Goal: Contribute content: Add original content to the website for others to see

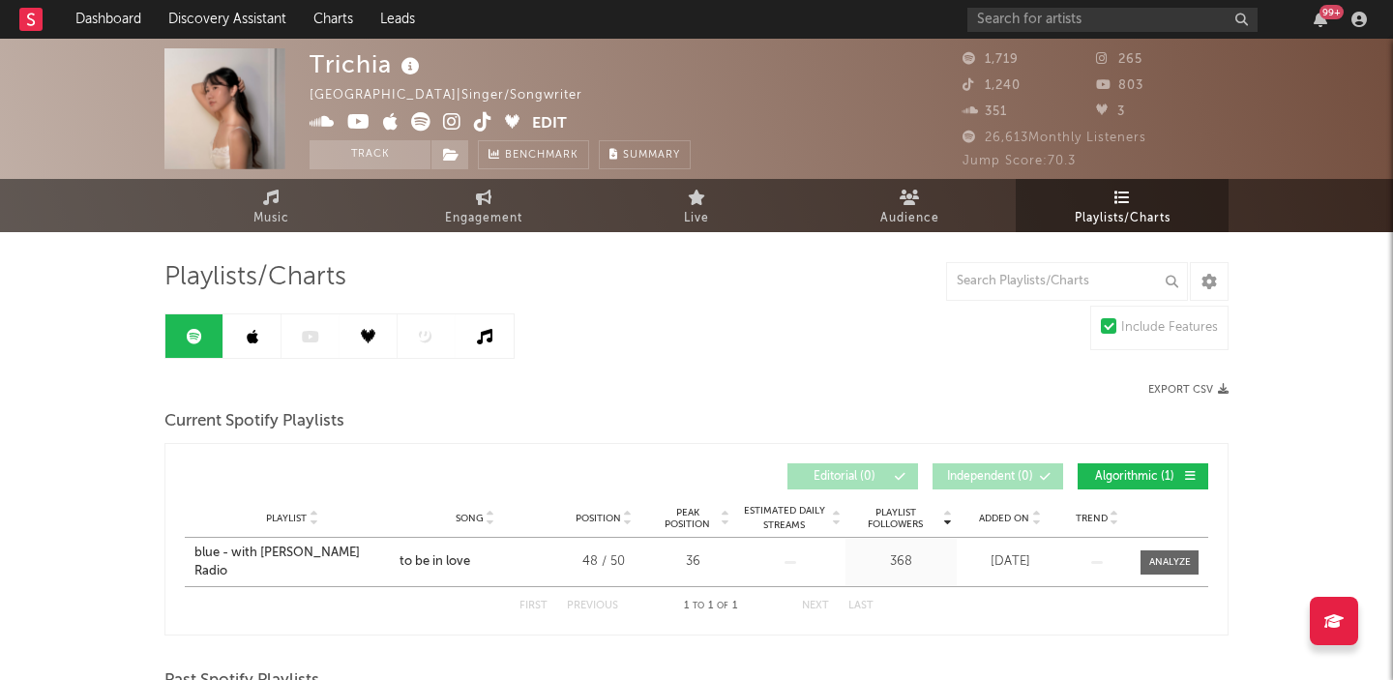
click at [306, 335] on div at bounding box center [339, 335] width 350 height 45
click at [276, 214] on span "Music" at bounding box center [271, 218] width 36 height 23
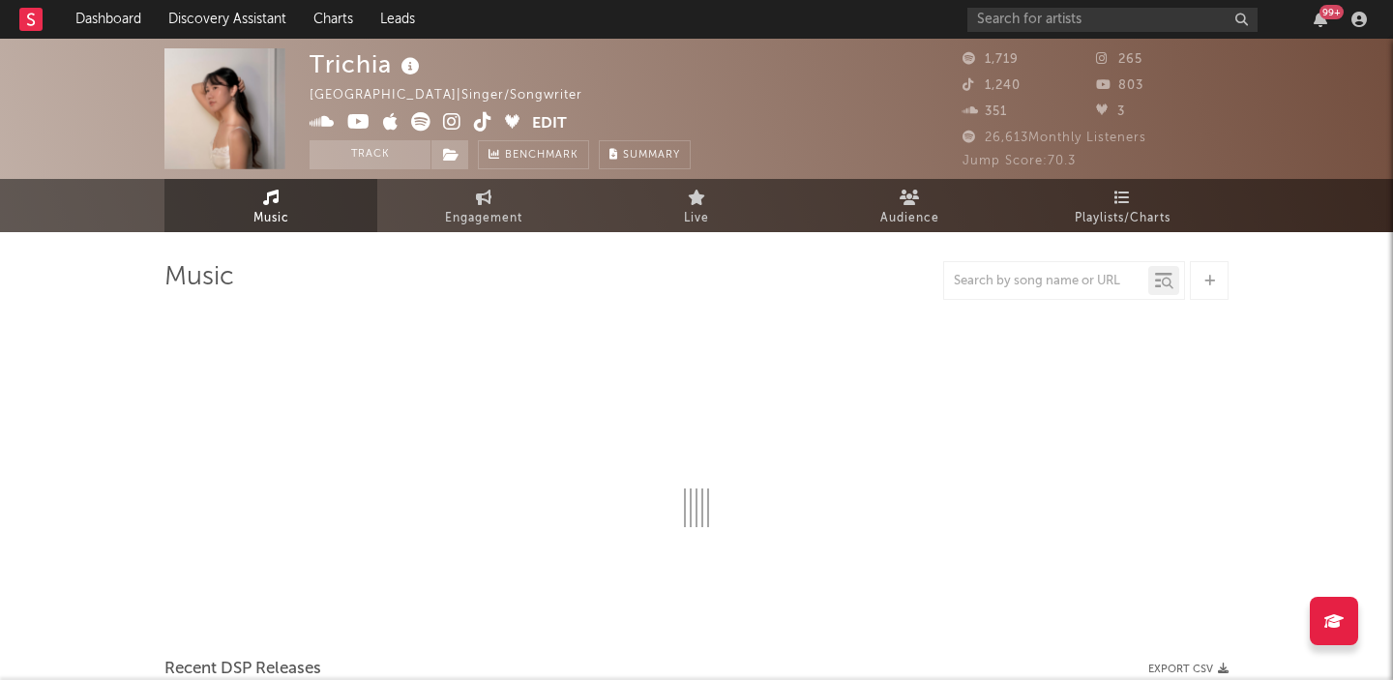
select select "1w"
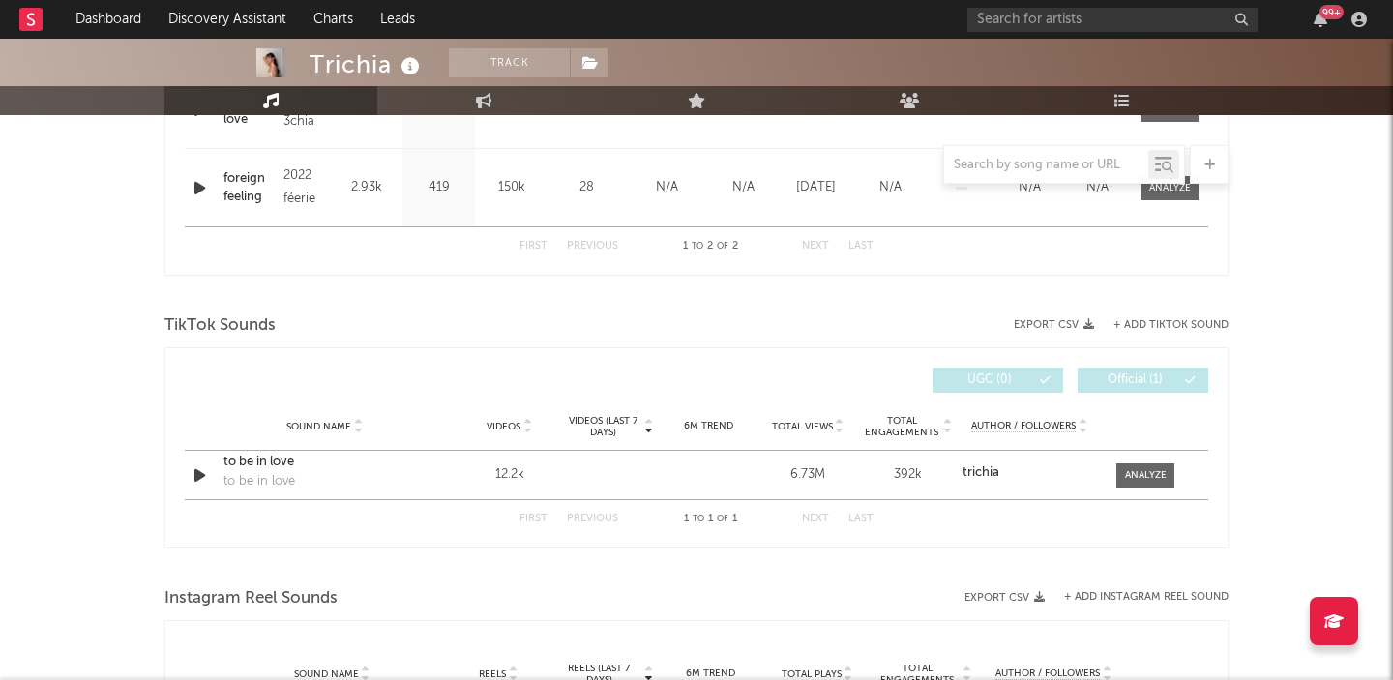
scroll to position [999, 0]
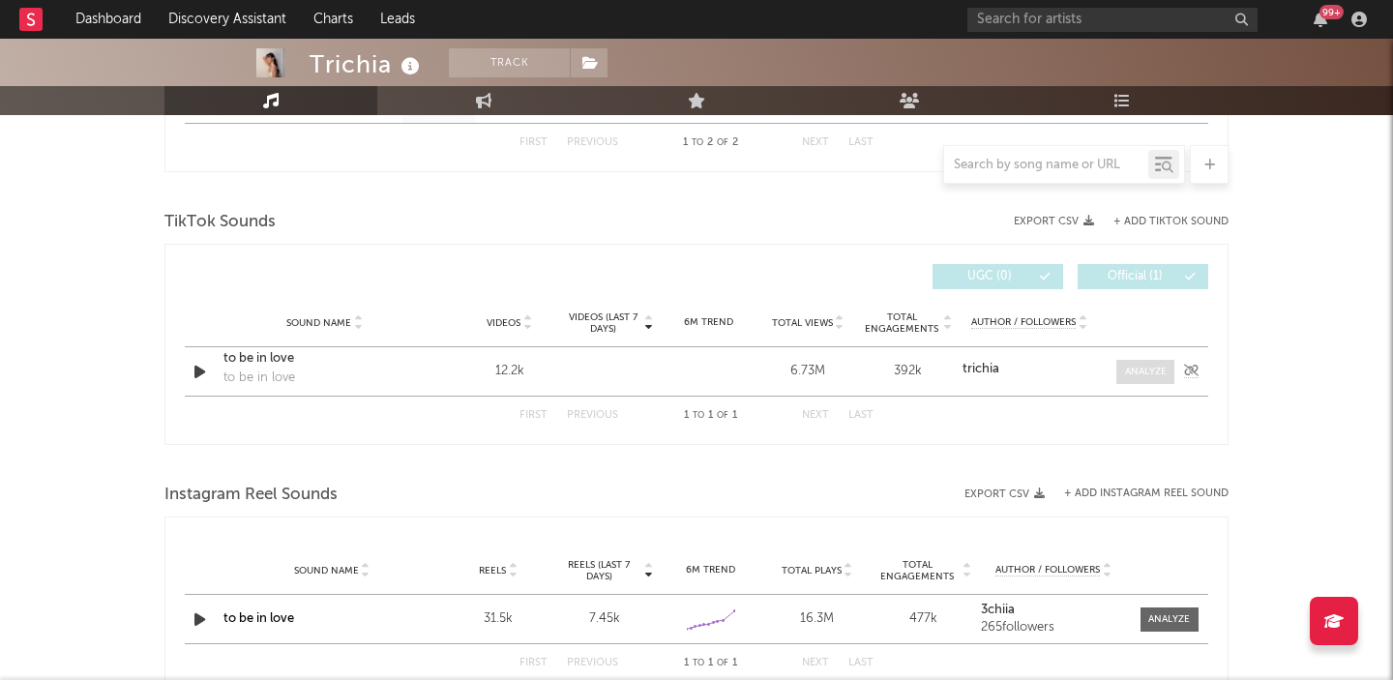
click at [1155, 368] on div at bounding box center [1146, 372] width 42 height 15
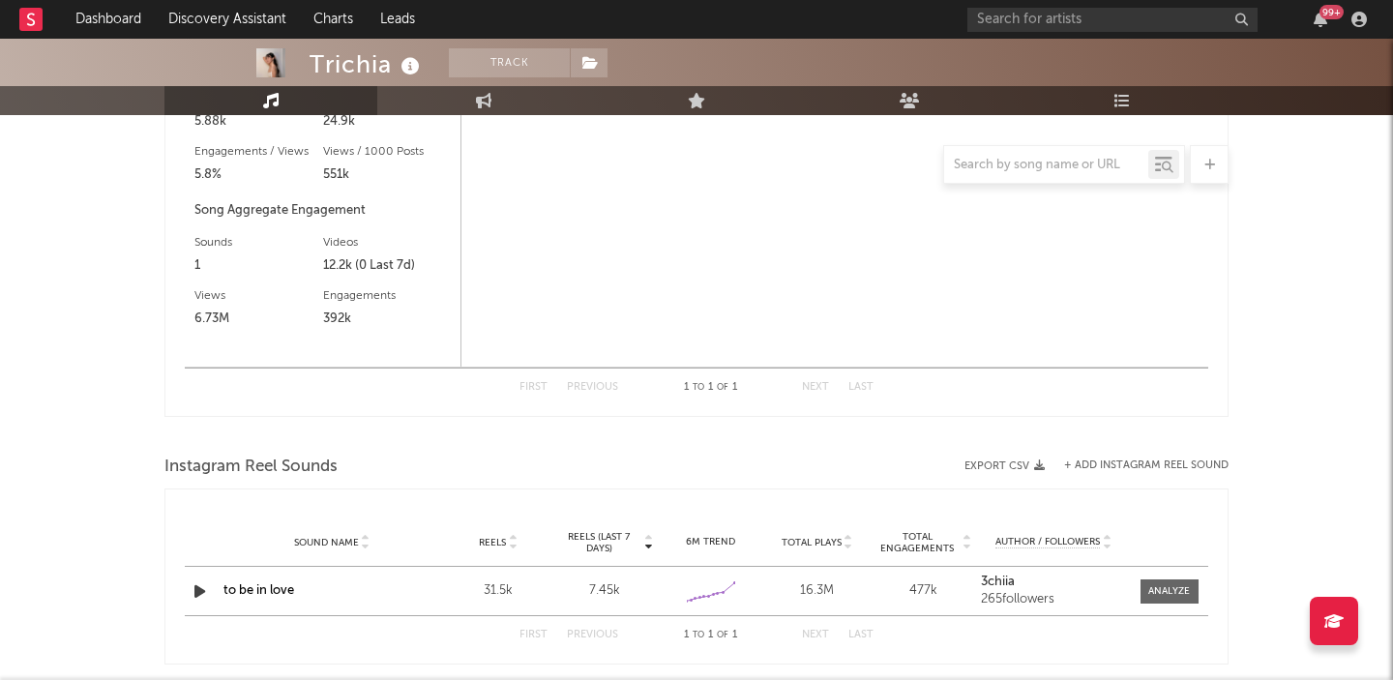
scroll to position [1579, 0]
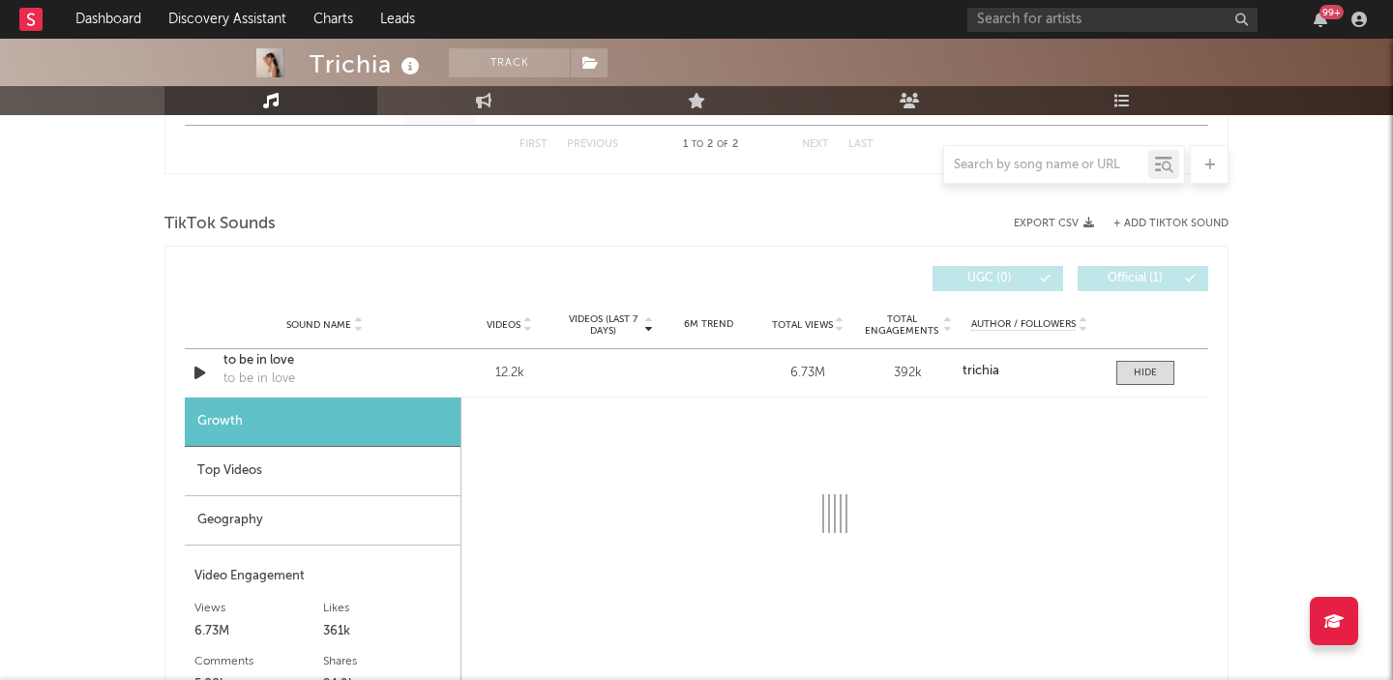
select select "6m"
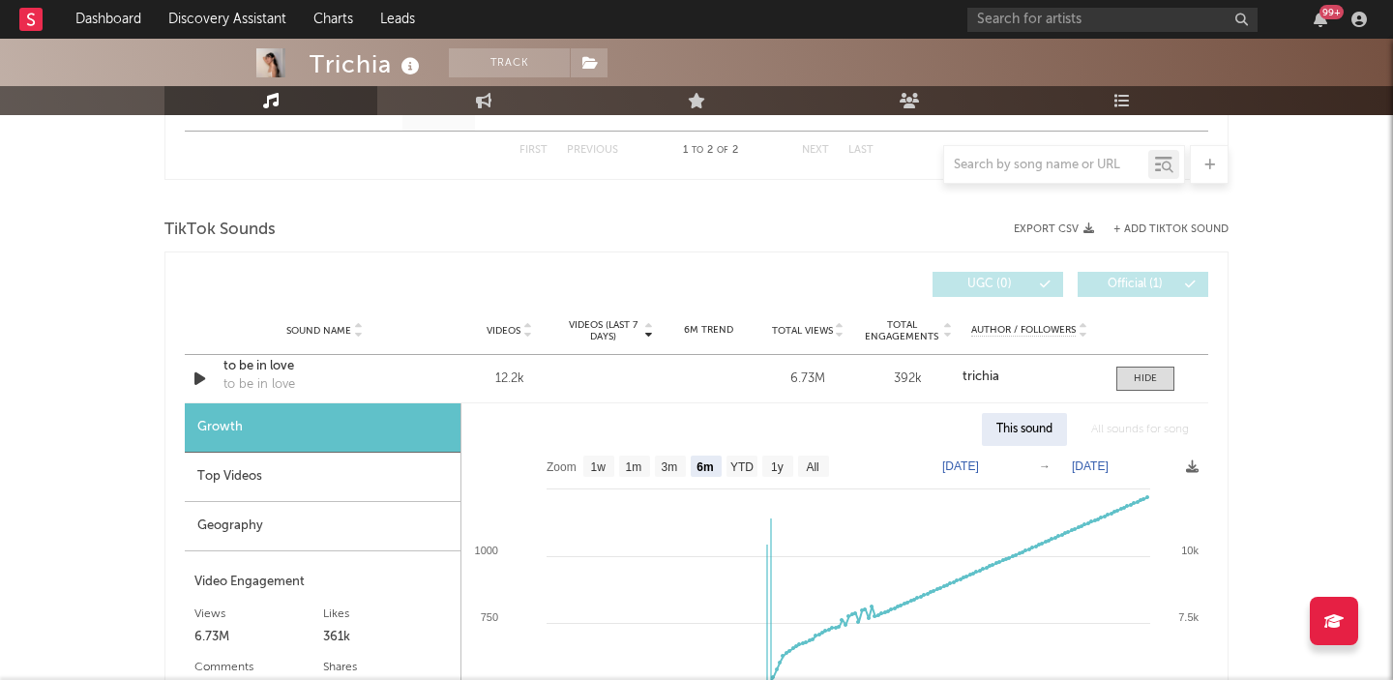
scroll to position [994, 0]
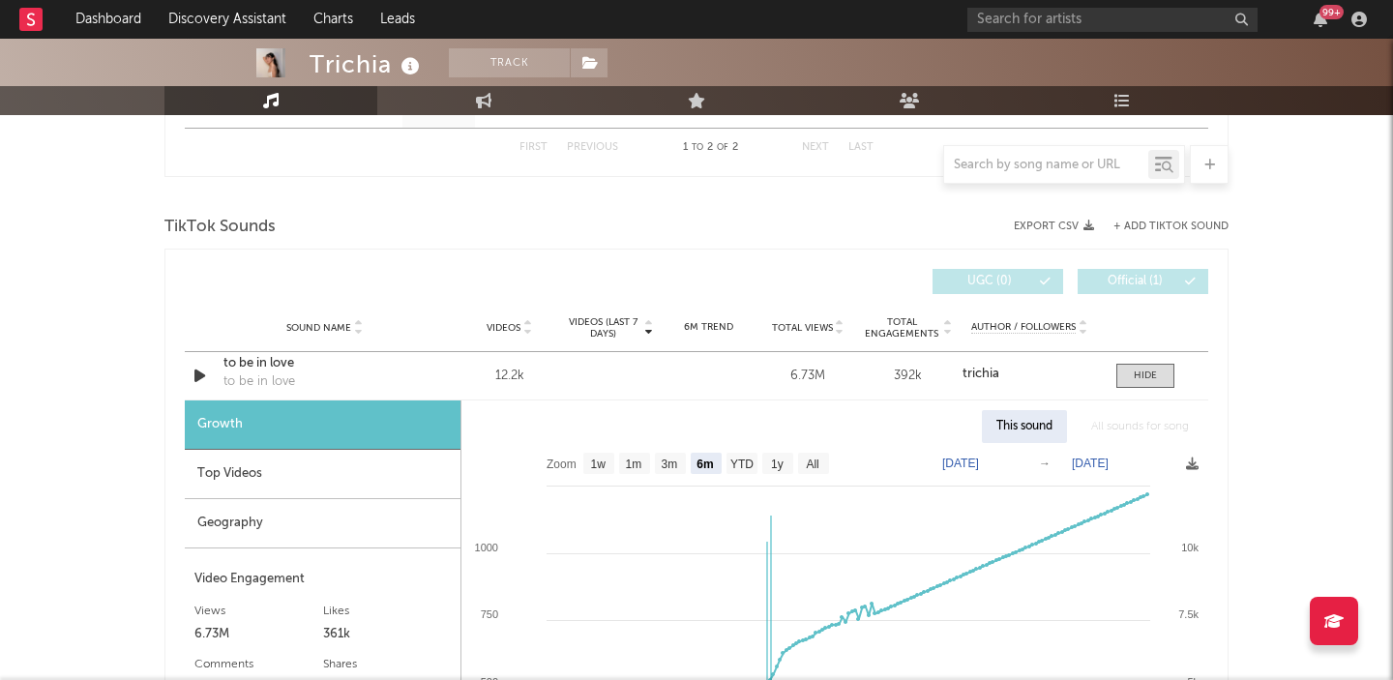
click at [274, 478] on div "Top Videos" at bounding box center [323, 474] width 276 height 49
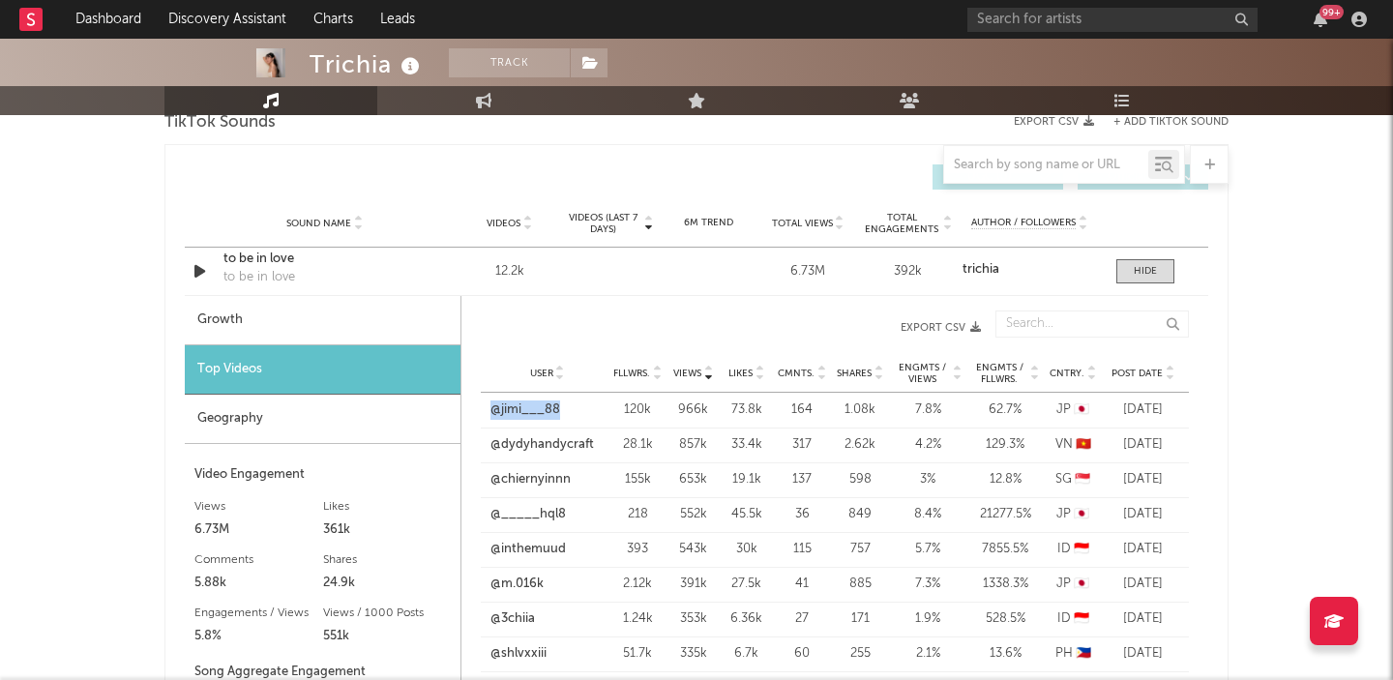
scroll to position [1075, 0]
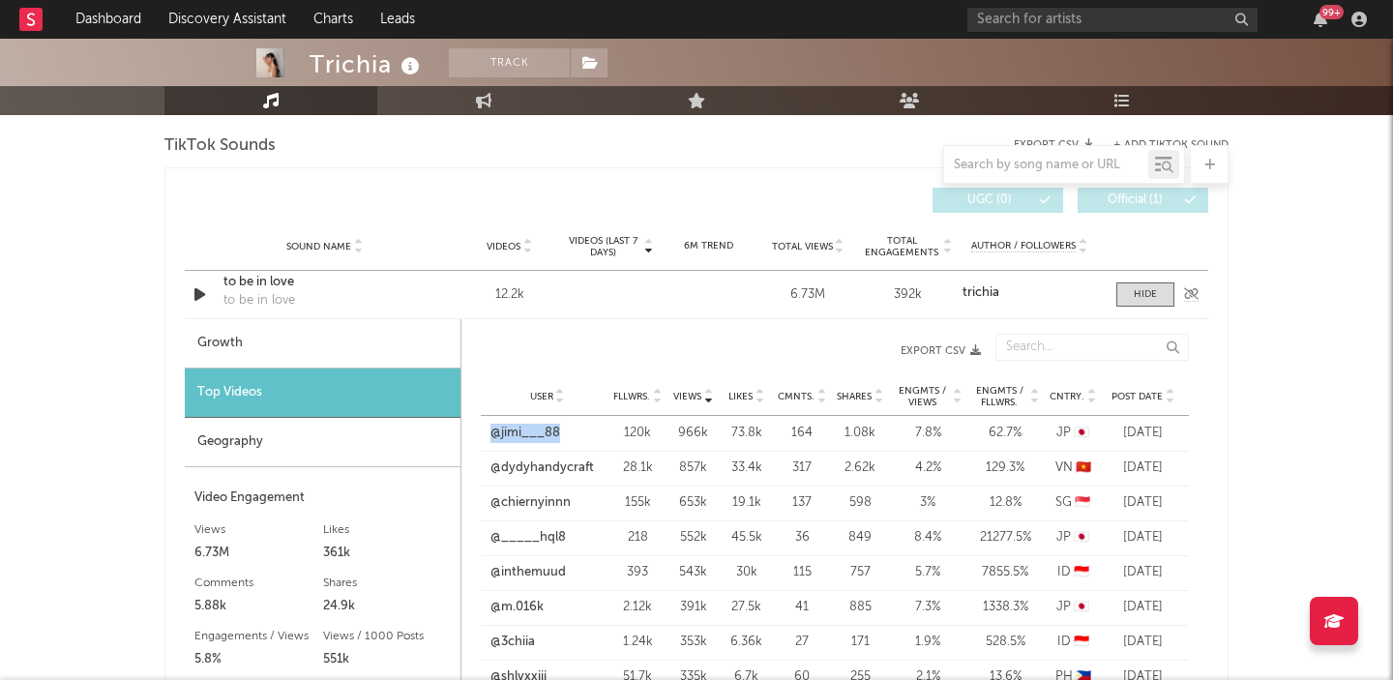
click at [509, 300] on div "12.2k" at bounding box center [509, 294] width 90 height 19
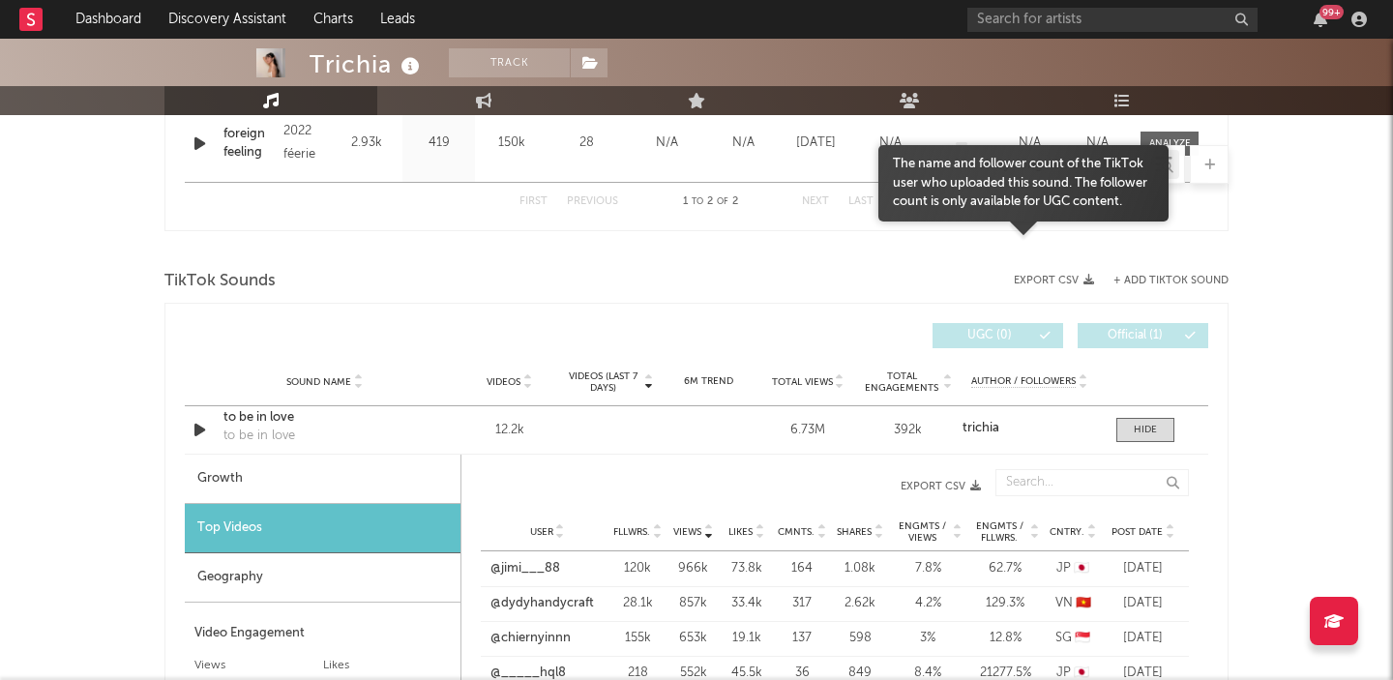
scroll to position [928, 0]
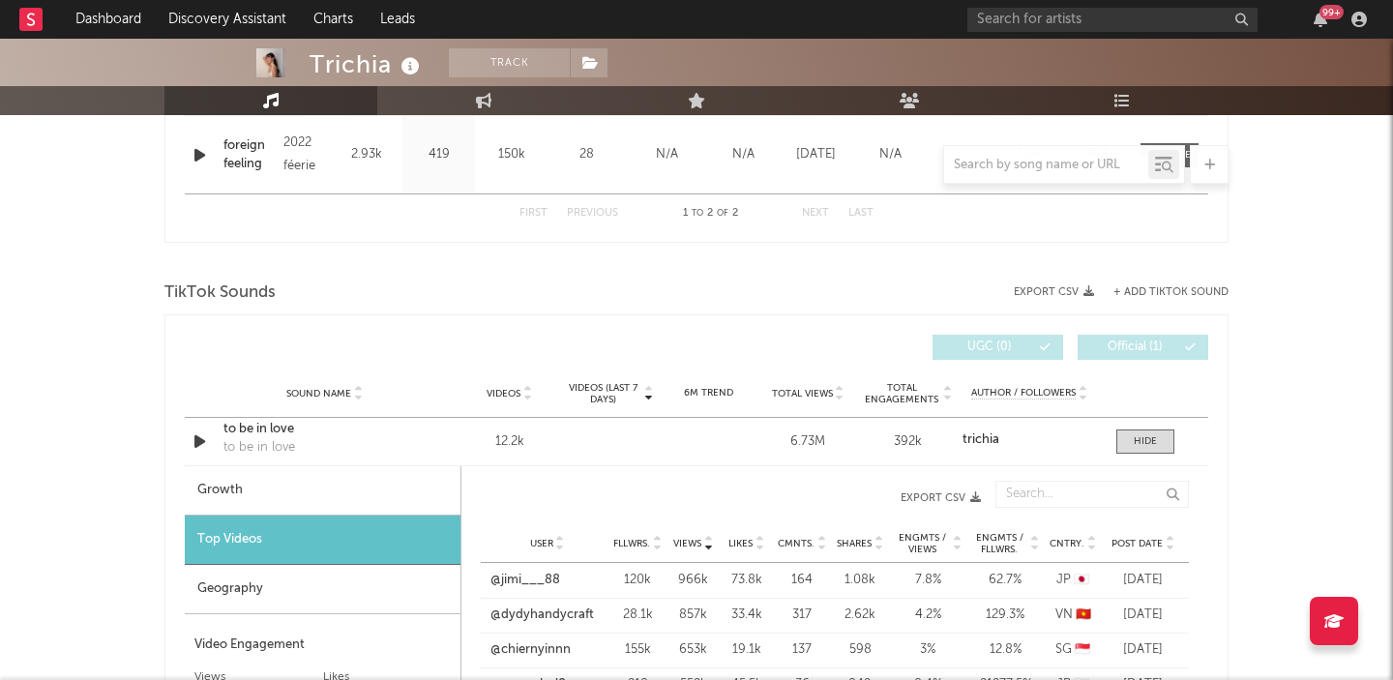
click at [1139, 290] on button "+ Add TikTok Sound" at bounding box center [1171, 292] width 115 height 11
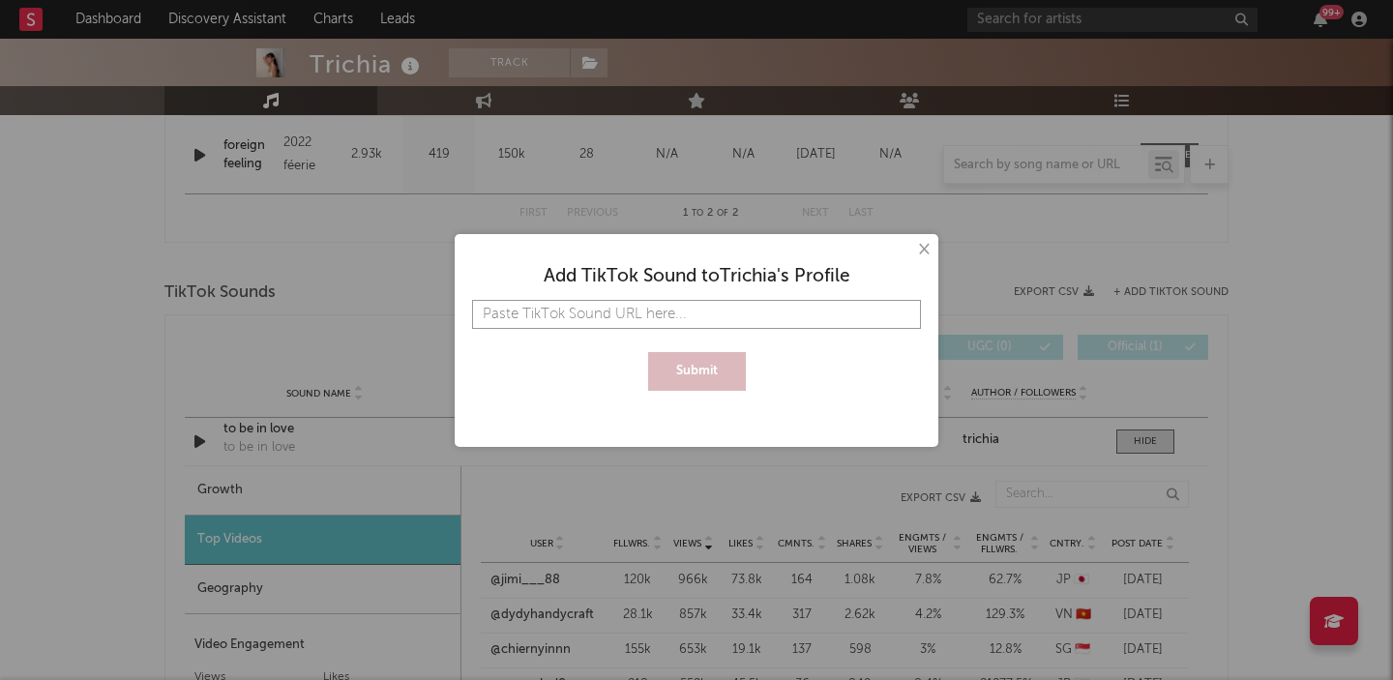
click at [520, 314] on input "text" at bounding box center [696, 314] width 449 height 29
paste input "https://www.tiktok.com/music/foreign-feeling-7091514920935688194?is_from_webapp…"
type input "https://www.tiktok.com/music/foreign-feeling-7091514920935688194?is_from_webapp…"
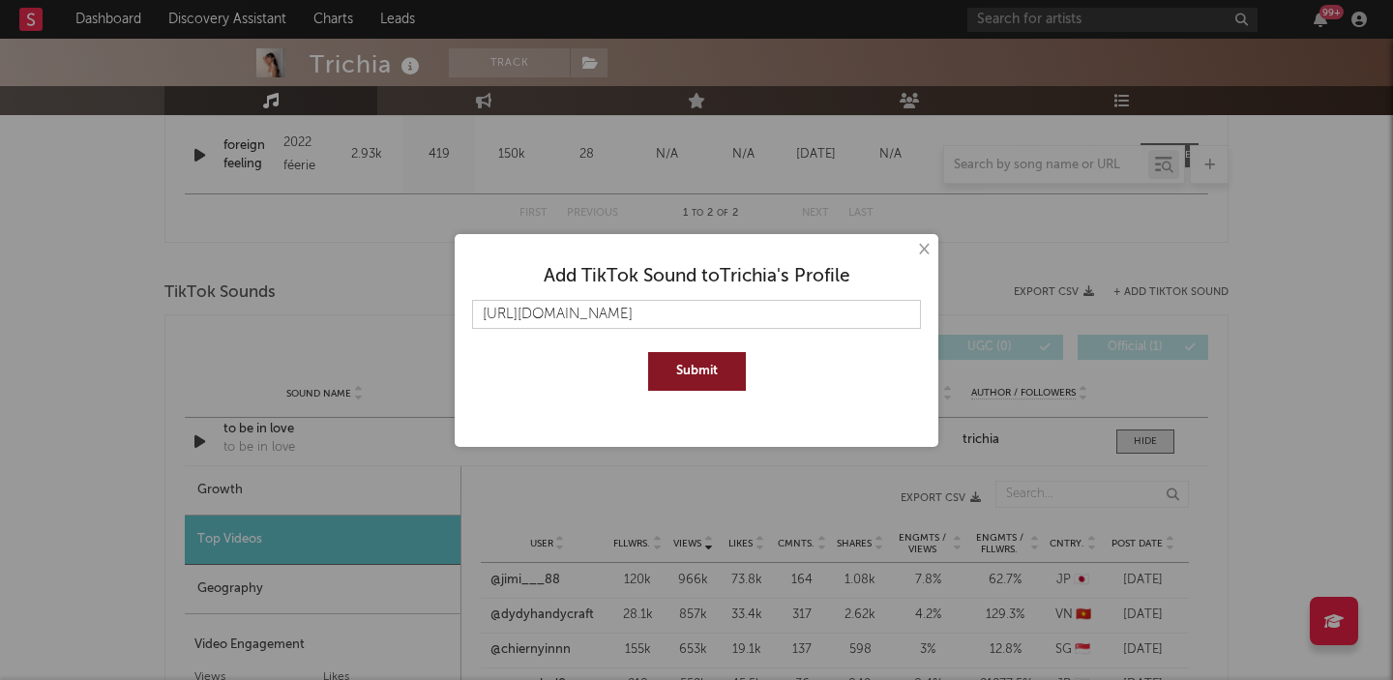
click at [673, 379] on button "Submit" at bounding box center [697, 371] width 98 height 39
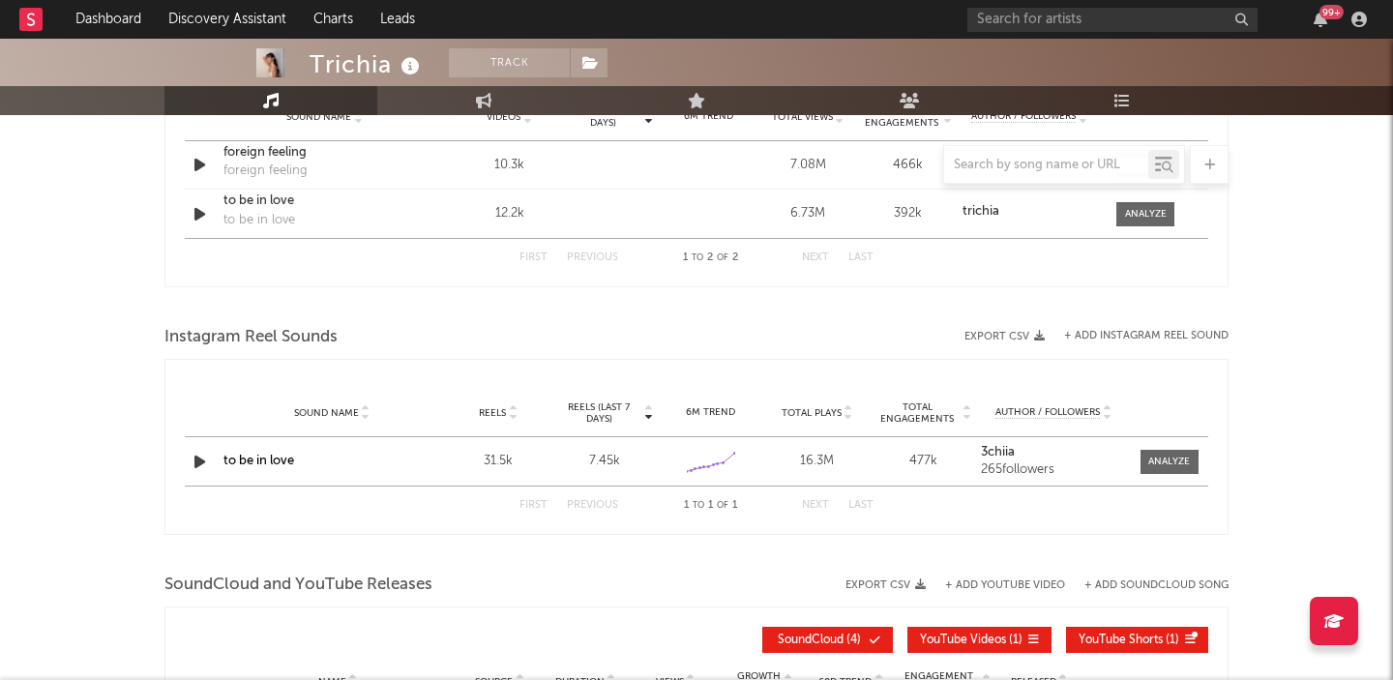
scroll to position [1211, 0]
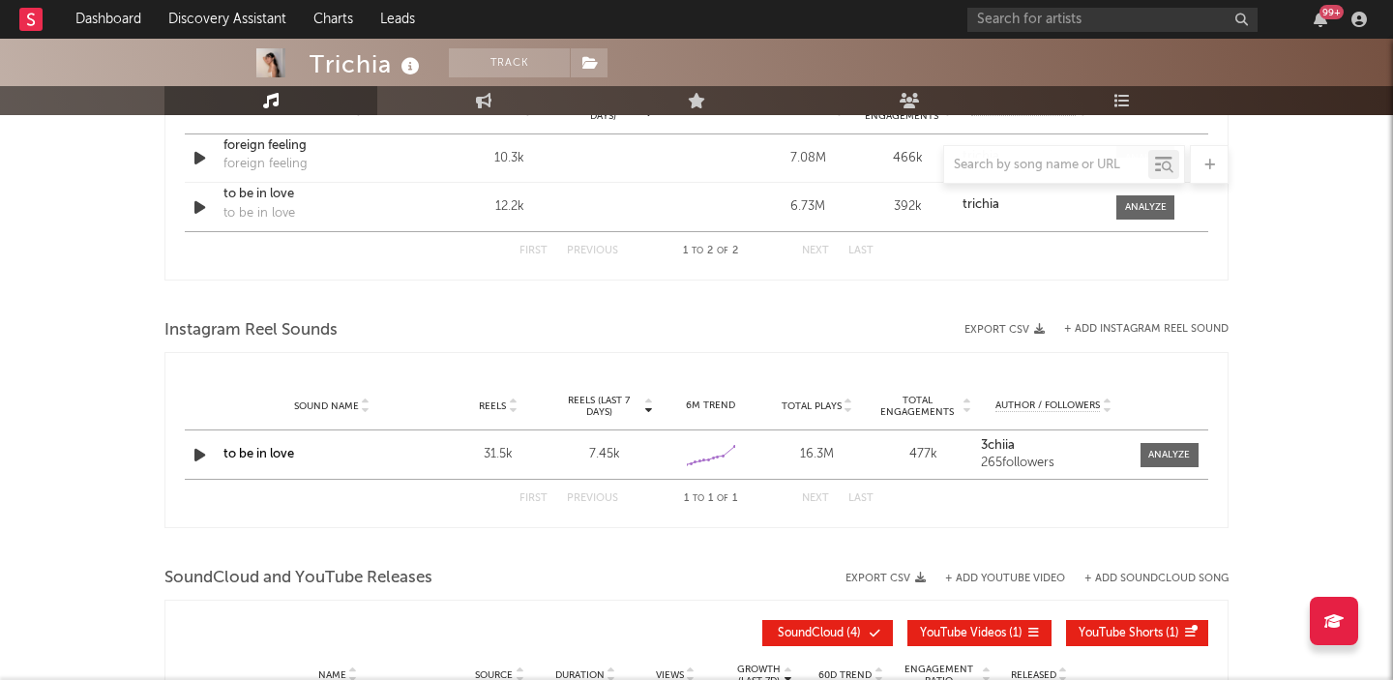
click at [1134, 332] on button "+ Add Instagram Reel Sound" at bounding box center [1146, 329] width 164 height 11
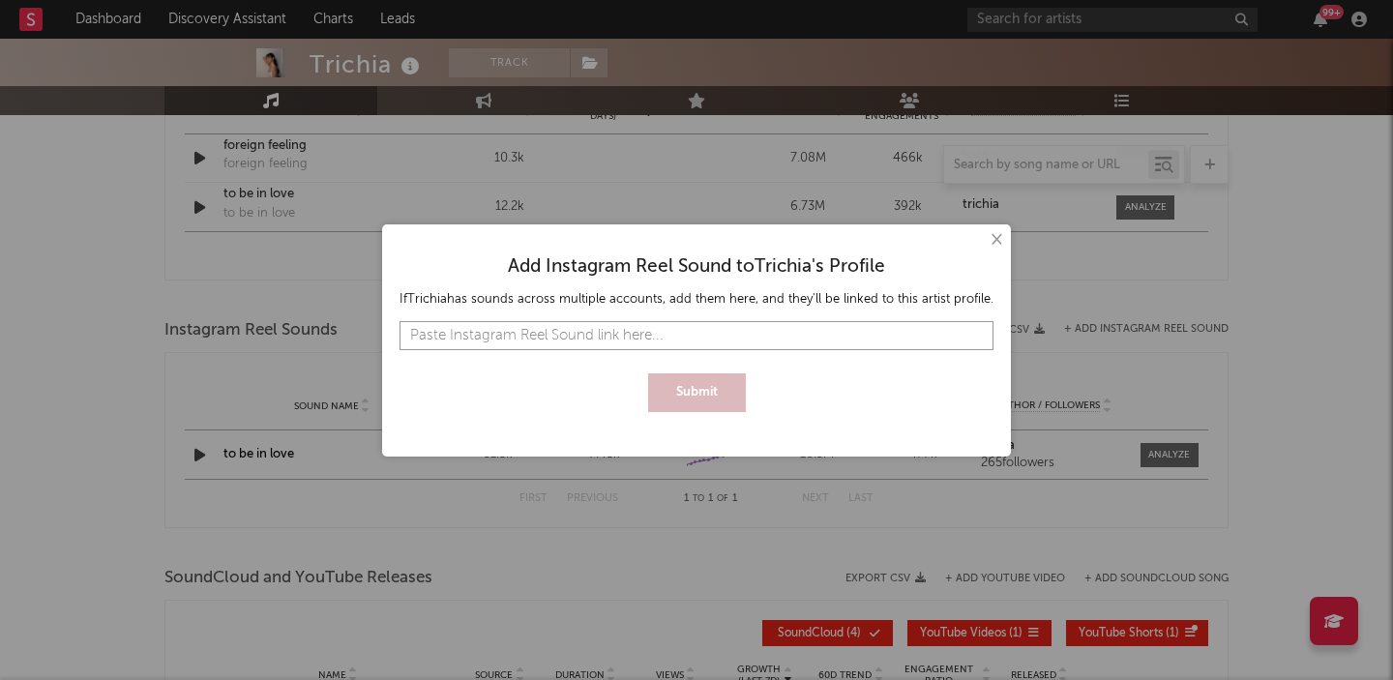
click at [674, 338] on input "text" at bounding box center [697, 335] width 594 height 29
paste input "https://www.instagram.com/reels/audio/1039996876931176?igsh=MWNmdXZsemduNjdlbw=="
type input "https://www.instagram.com/reels/audio/1039996876931176?igsh=MWNmdXZsemduNjdlbw=="
click at [678, 399] on button "Submit" at bounding box center [697, 392] width 98 height 39
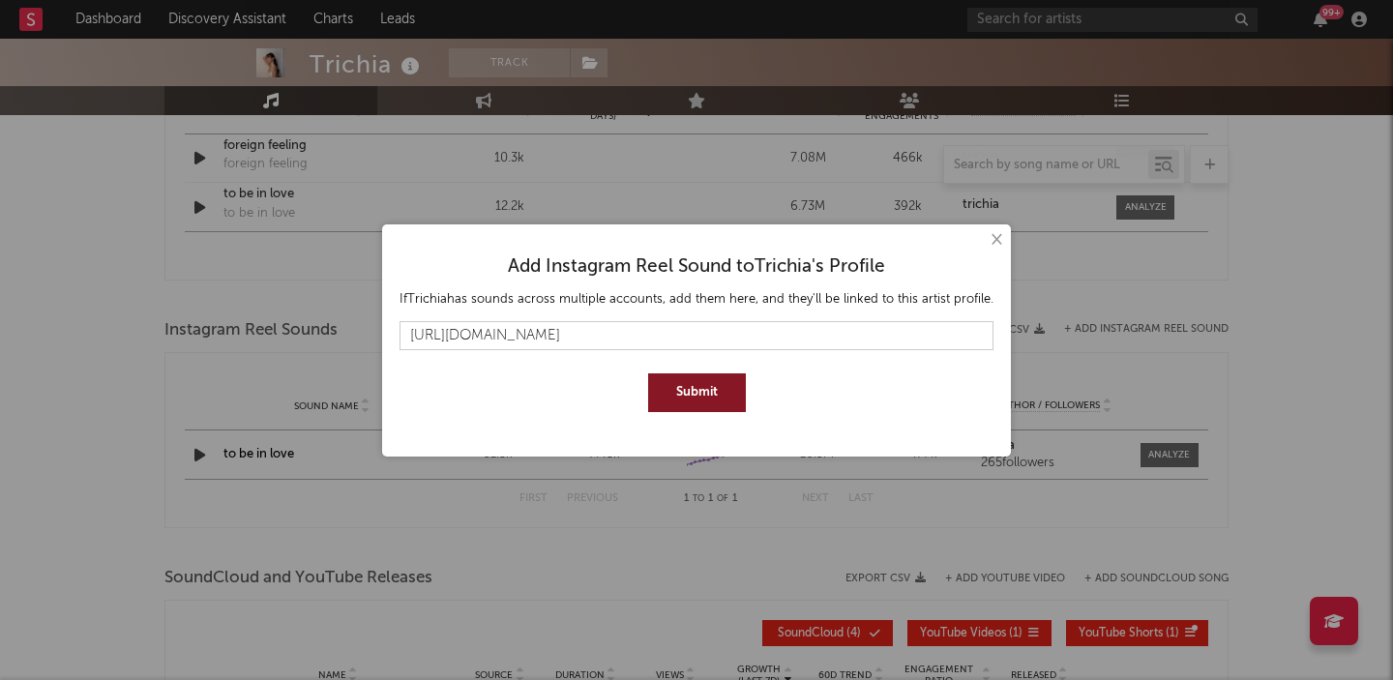
scroll to position [0, 0]
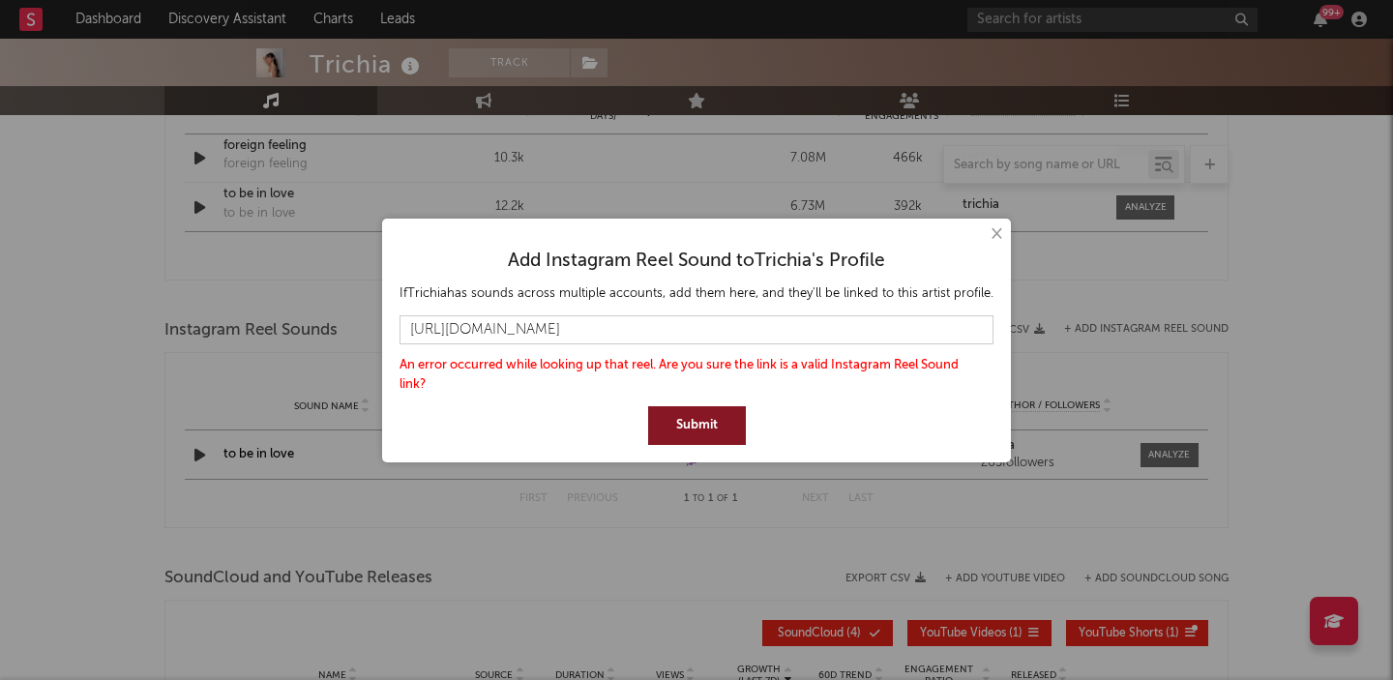
click at [703, 420] on button "Submit" at bounding box center [697, 425] width 98 height 39
click at [752, 337] on input "https://www.instagram.com/reels/audio/1039996876931176?igsh=MWNmdXZsemduNjdlbw==" at bounding box center [697, 329] width 594 height 29
click at [987, 230] on button "×" at bounding box center [995, 234] width 21 height 21
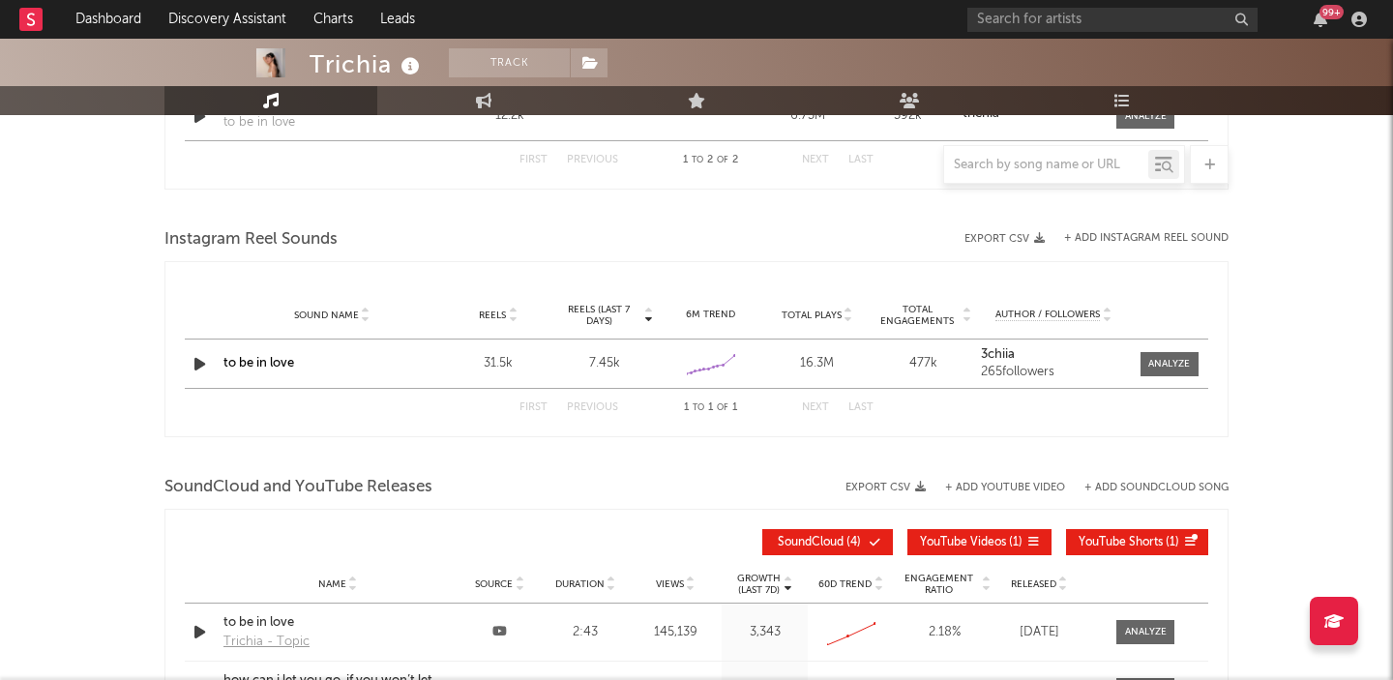
scroll to position [1303, 0]
click at [1135, 239] on button "+ Add Instagram Reel Sound" at bounding box center [1146, 237] width 164 height 11
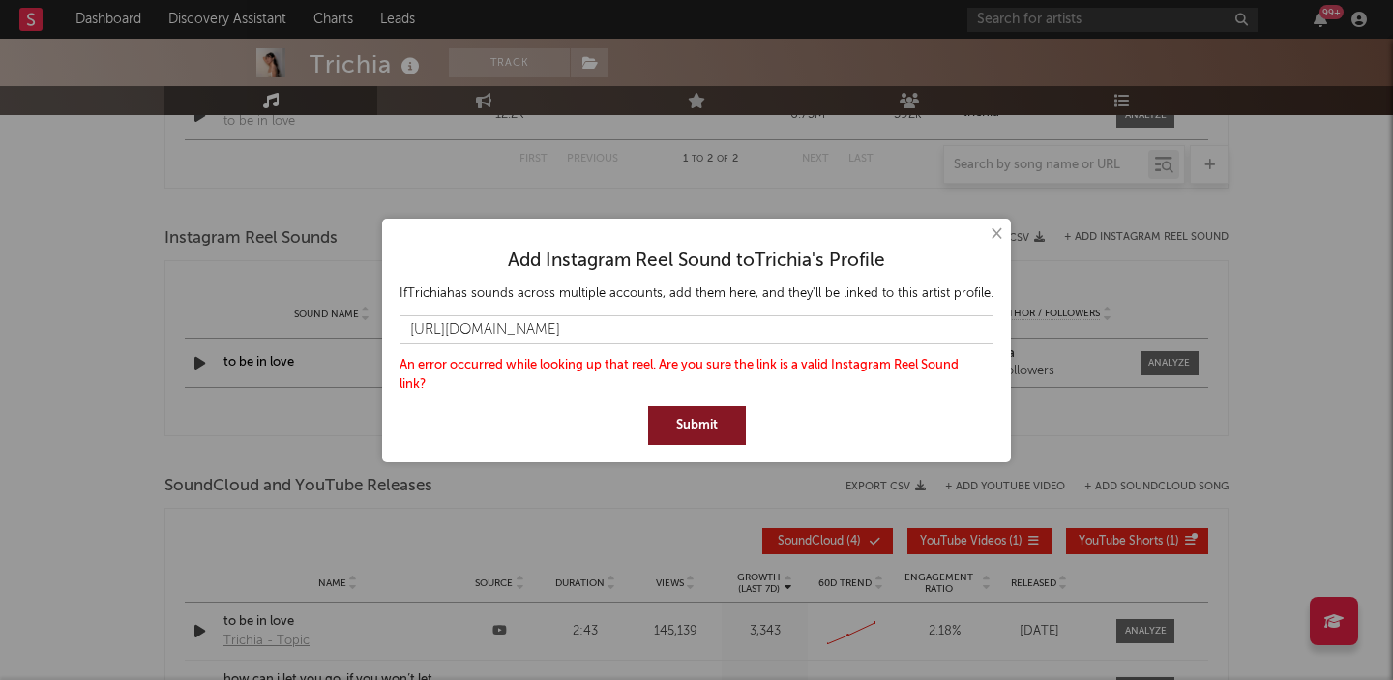
scroll to position [0, 58]
click at [661, 322] on input "https://www.instagram.com/reels/audio/1039996876931176?igsh=MWNmdXZsemduNjdlbw==" at bounding box center [697, 329] width 594 height 29
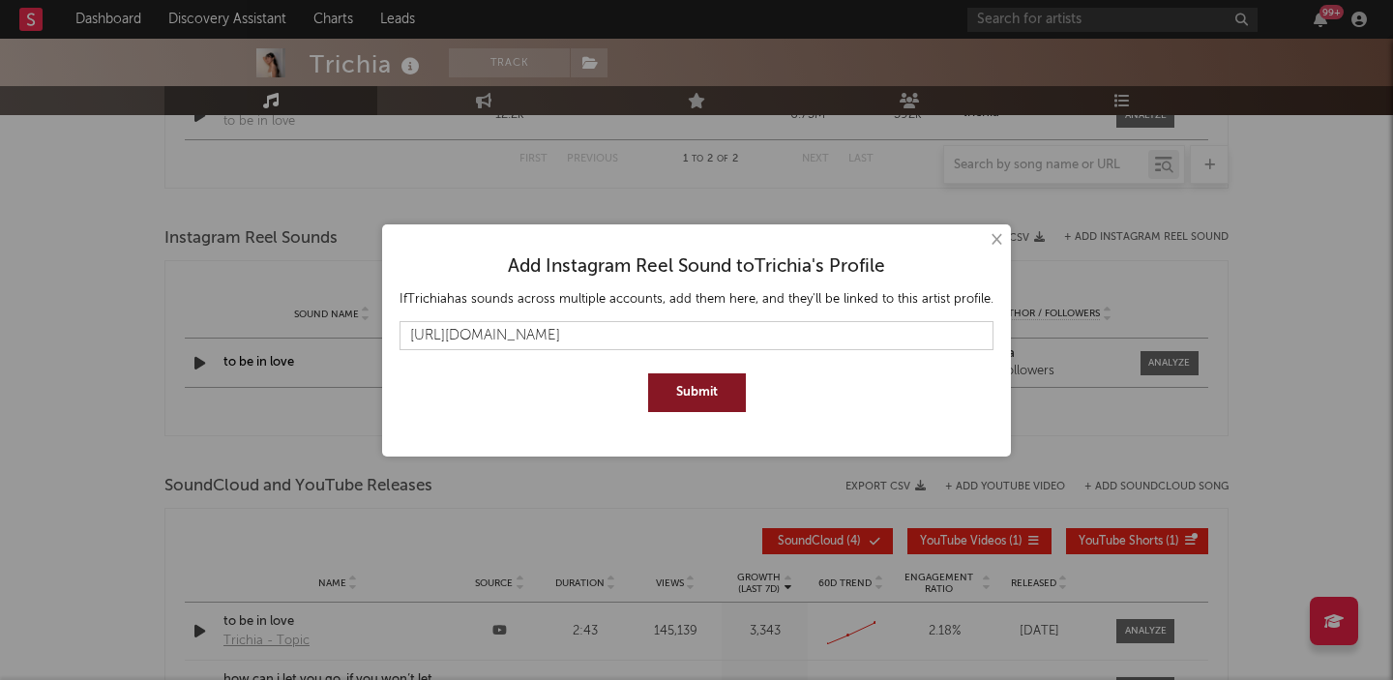
scroll to position [0, 0]
click at [686, 388] on button "Submit" at bounding box center [697, 392] width 98 height 39
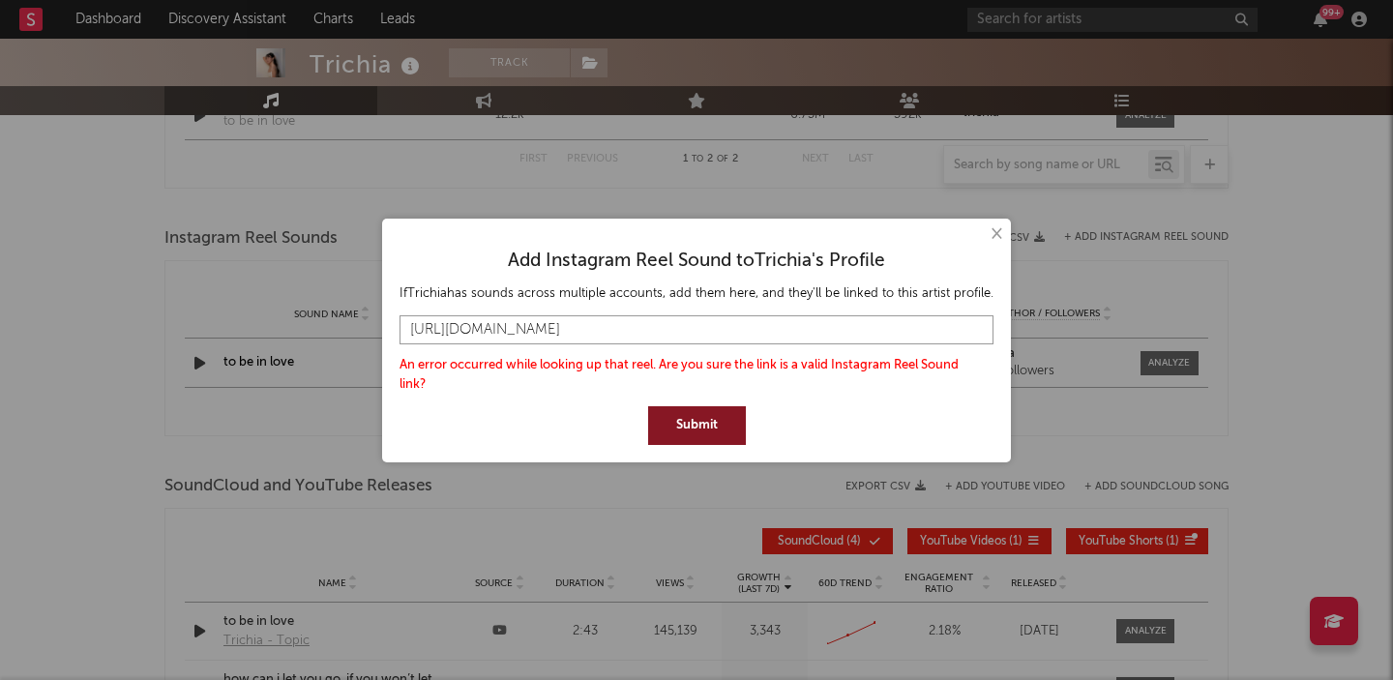
click at [735, 335] on input "https://www.instagram.com/reels/audio/1039996876931176/?igsh=MWNmdXZsemduNjdlbw…" at bounding box center [697, 329] width 594 height 29
click at [855, 319] on input "https://www.instagram.com/reels/audio/1039996876931176/?igsh=MWNmdXZsemduNjdlbw…" at bounding box center [697, 329] width 594 height 29
paste input "=="
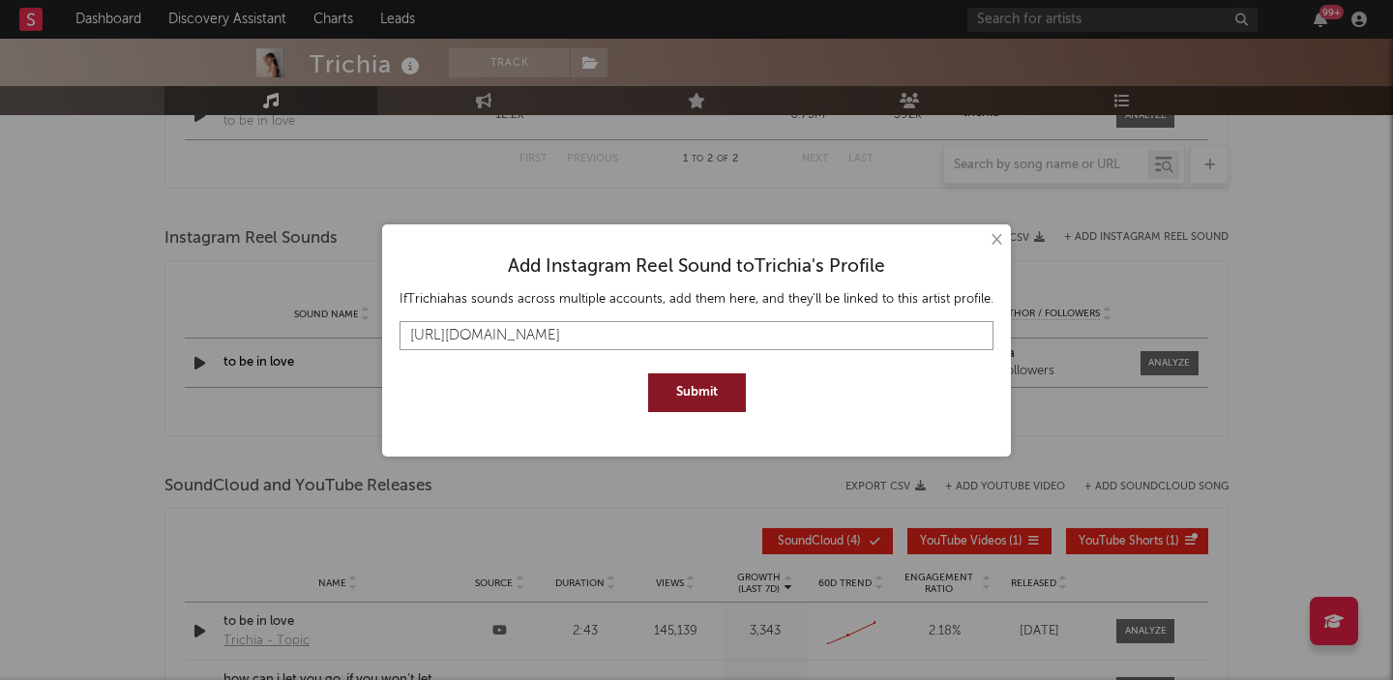
scroll to position [0, 64]
click at [699, 387] on button "Submit" at bounding box center [697, 392] width 98 height 39
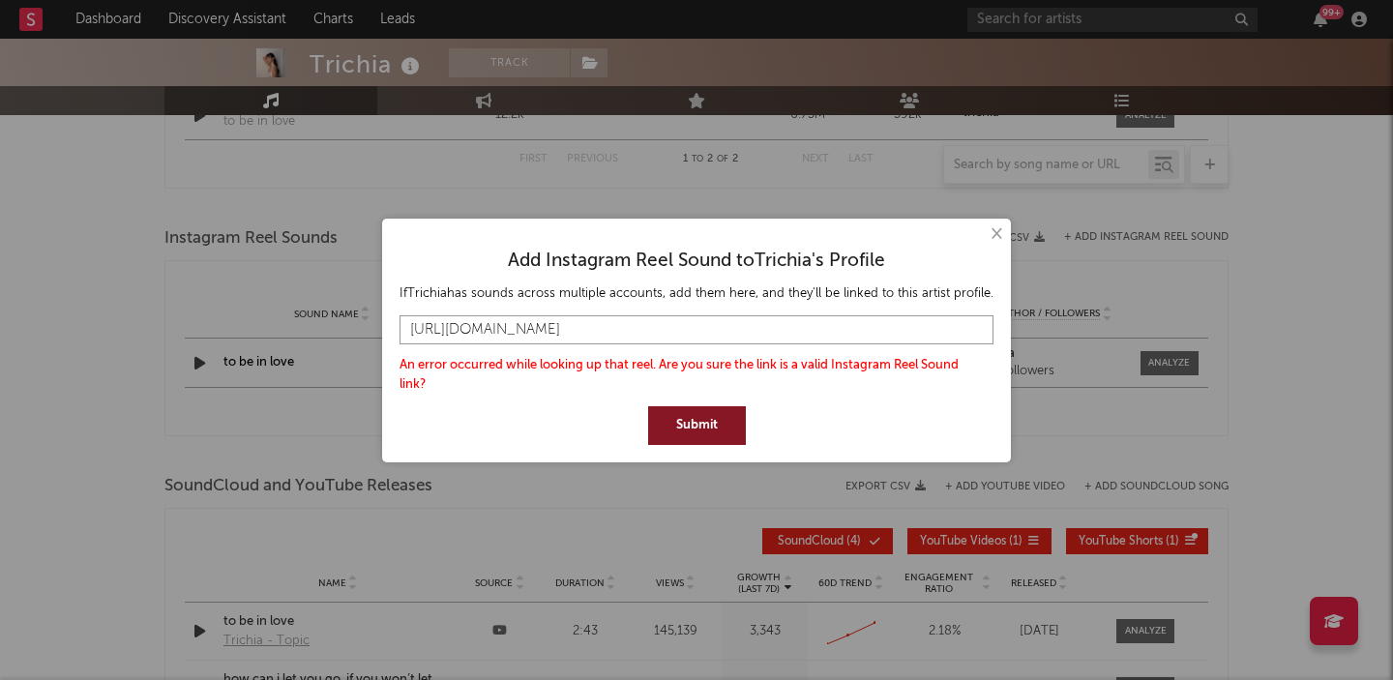
click at [944, 327] on input "https://www.instagram.com/reels/audio/1039996876931176/?igsh=MWNmdXZsemduNjdlbw…" at bounding box center [697, 329] width 594 height 29
drag, startPoint x: 944, startPoint y: 327, endPoint x: 1048, endPoint y: 327, distance: 103.5
click at [1048, 327] on div "× Add Instagram Reel Sound to Trichia 's Profile If Trichia has sounds across m…" at bounding box center [696, 340] width 1393 height 680
click at [973, 333] on input "https://www.instagram.com/reels/audio/1039996876931176/?igsh=MWNmdXZsemduNjdlbw…" at bounding box center [697, 329] width 594 height 29
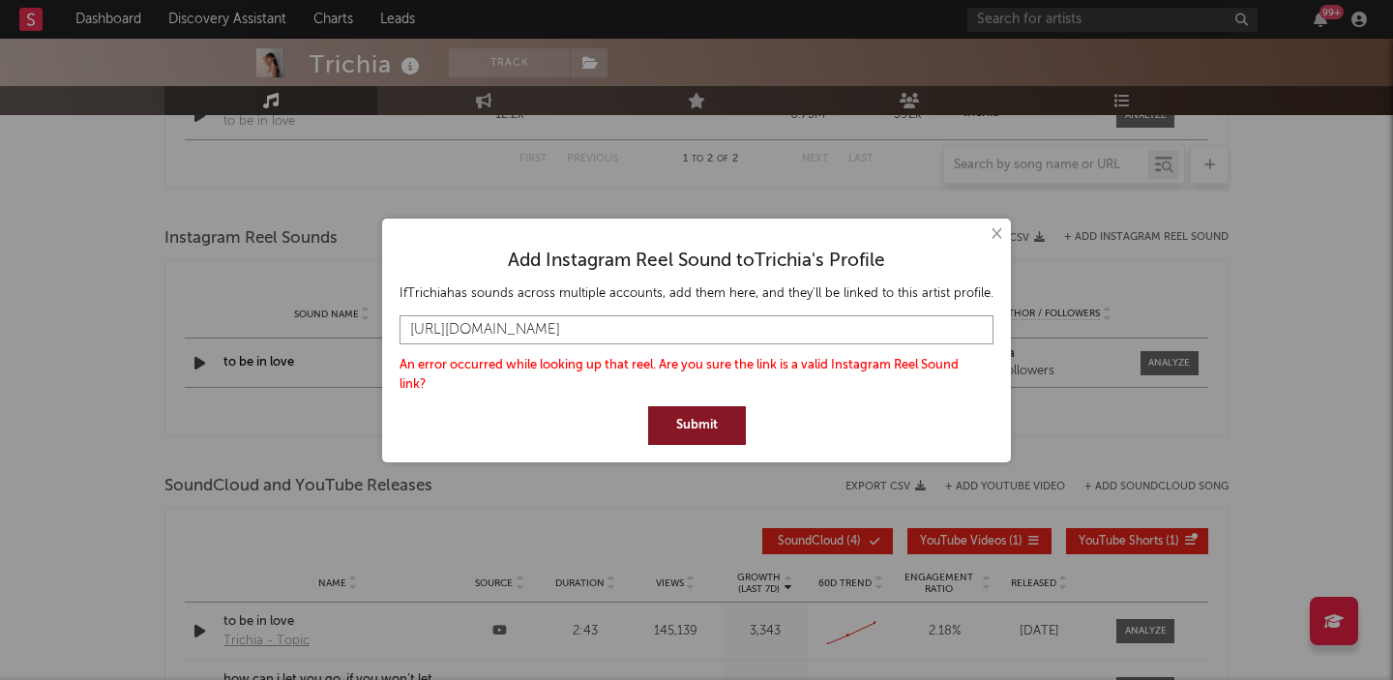
scroll to position [0, 44]
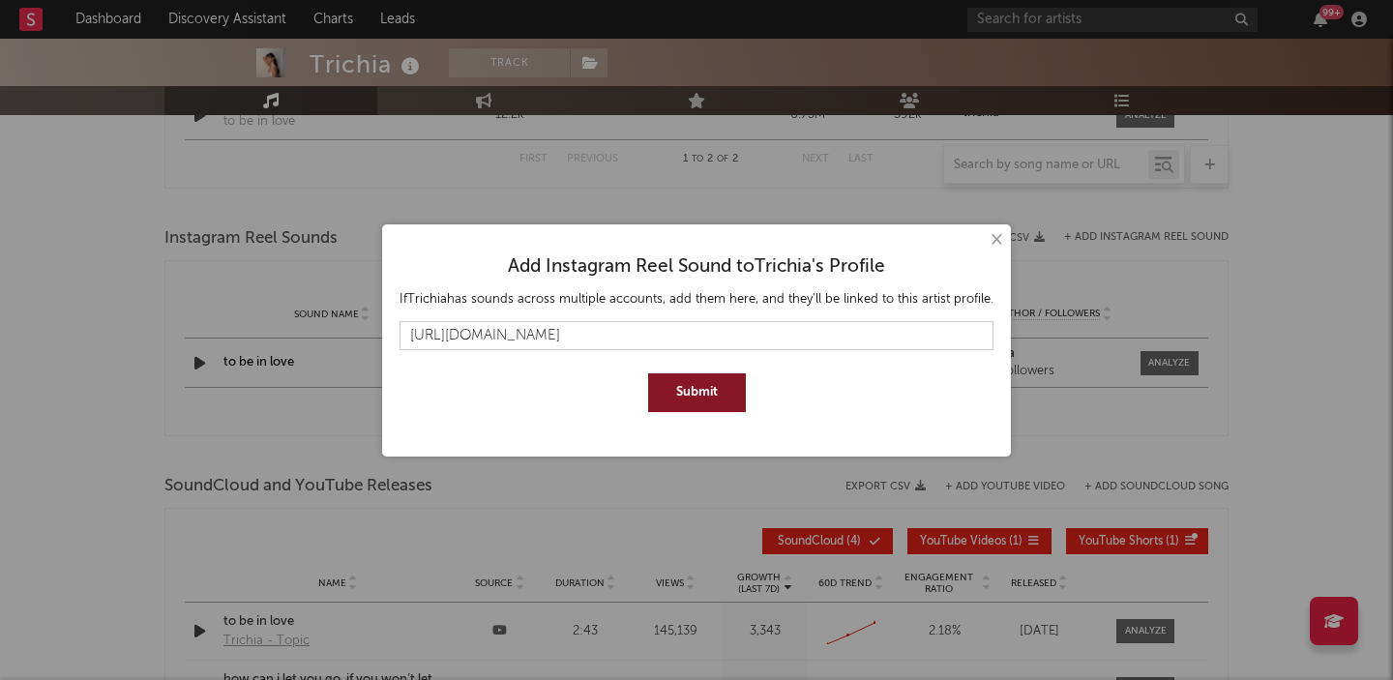
click at [699, 399] on button "Submit" at bounding box center [697, 392] width 98 height 39
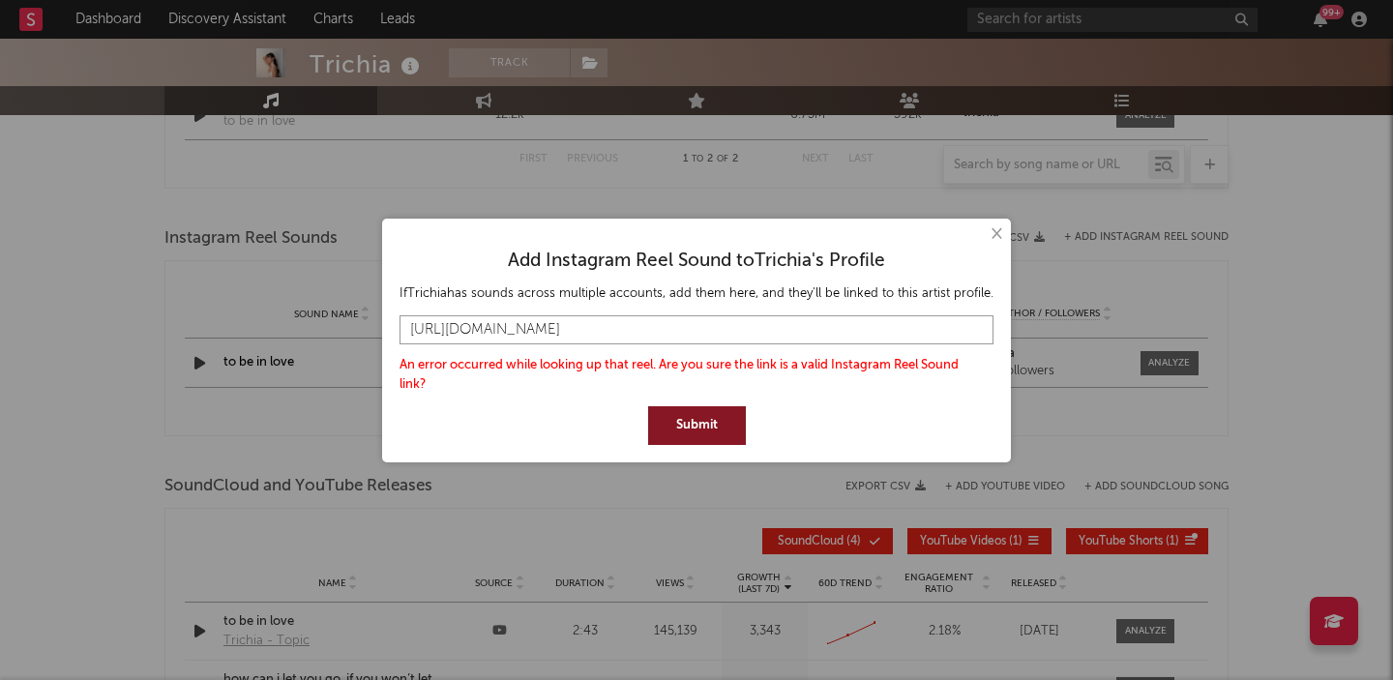
click at [770, 333] on input "https://www.instagram.com/reels/audio/1039996876931176/?igsh=MWNmdXZsemduNjdlbw" at bounding box center [697, 329] width 594 height 29
paste input "%3D%3D"
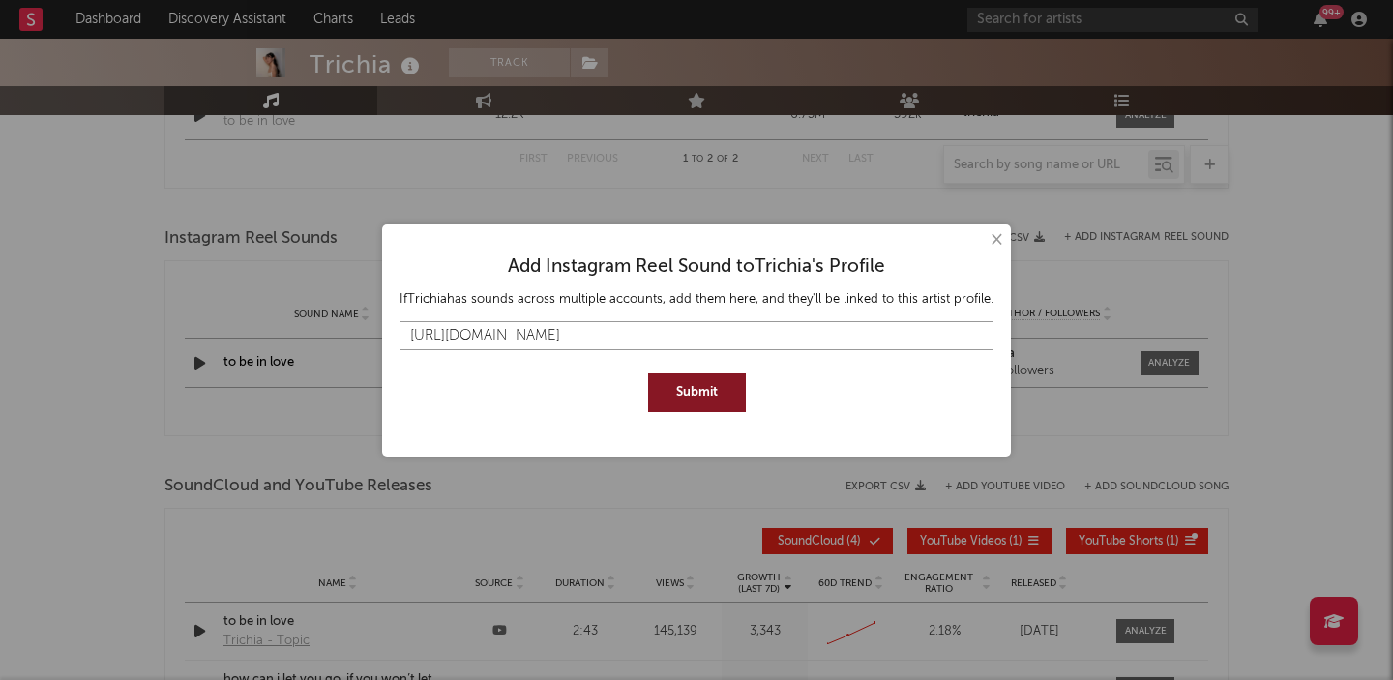
type input "https://www.instagram.com/reels/audio/1039996876931176/?igsh=MWNmdXZsemduNjdlbw…"
click at [715, 384] on button "Submit" at bounding box center [697, 392] width 98 height 39
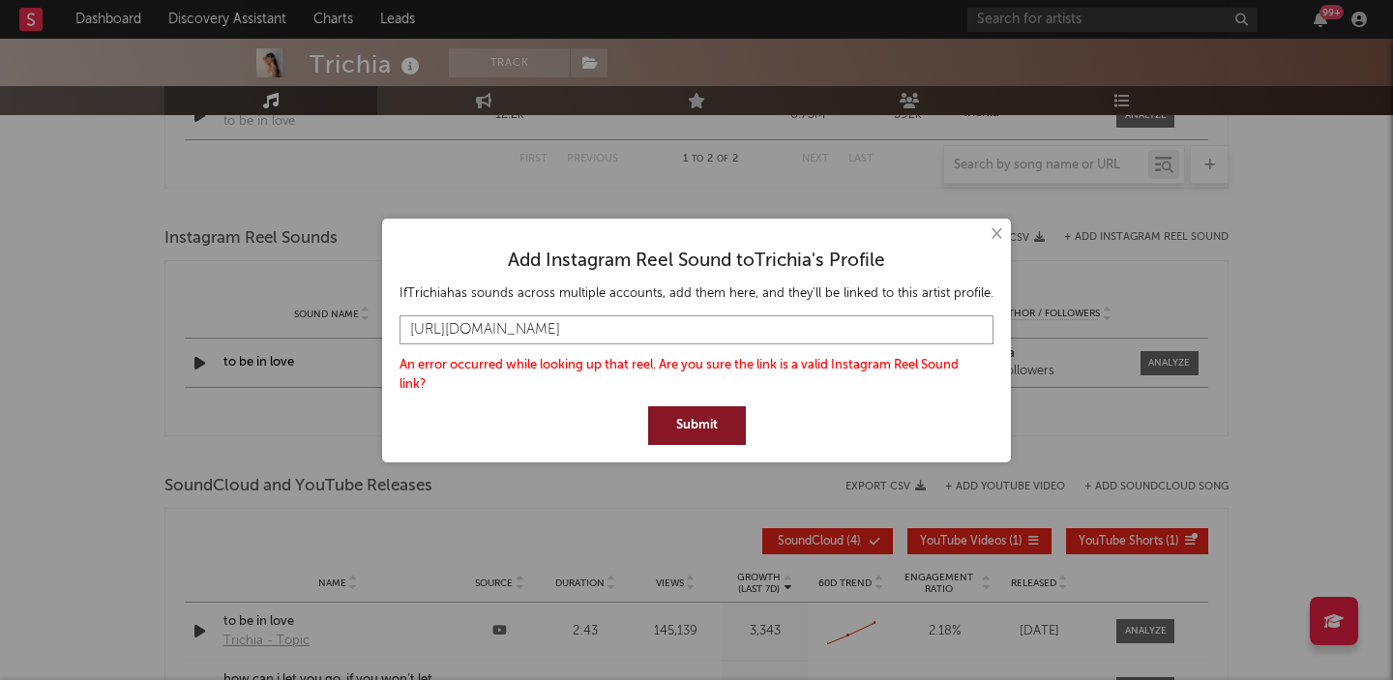
click at [738, 328] on input "https://www.instagram.com/reels/audio/1039996876931176/?igsh=MWNmdXZsemduNjdlbw…" at bounding box center [697, 329] width 594 height 29
click at [992, 234] on button "×" at bounding box center [995, 234] width 21 height 21
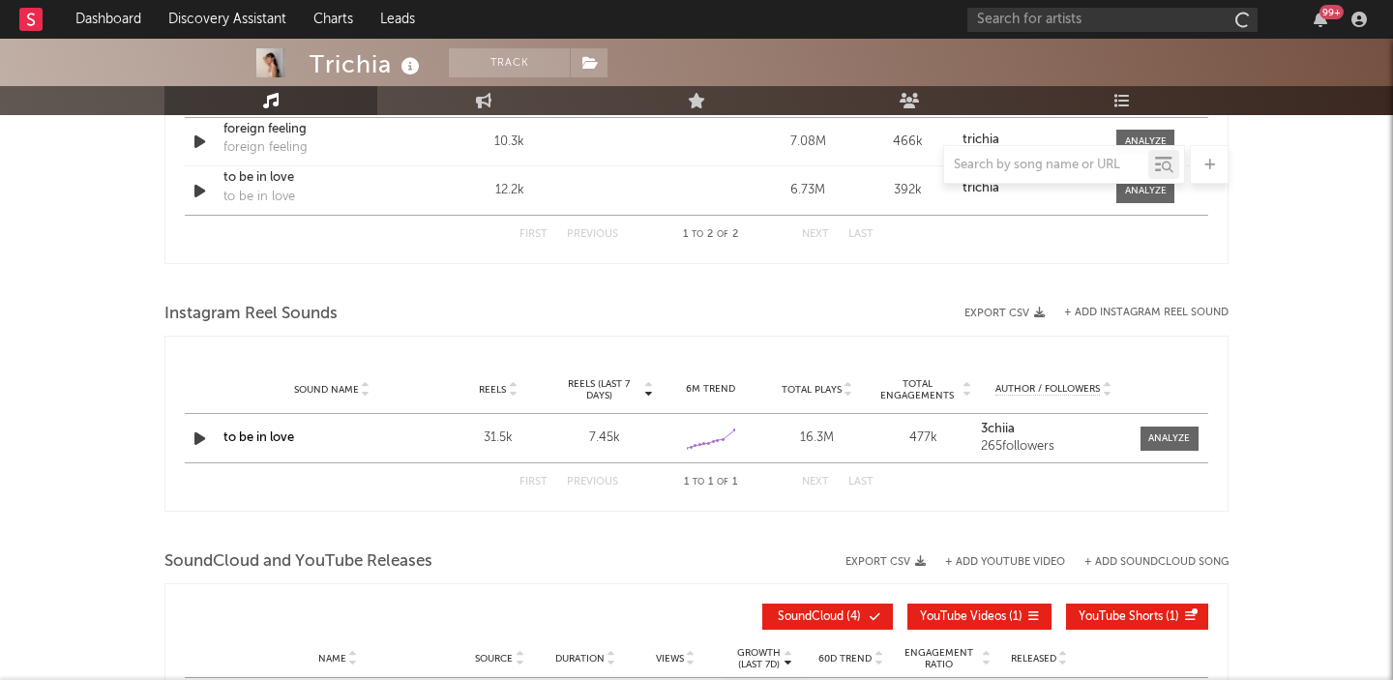
select select "1w"
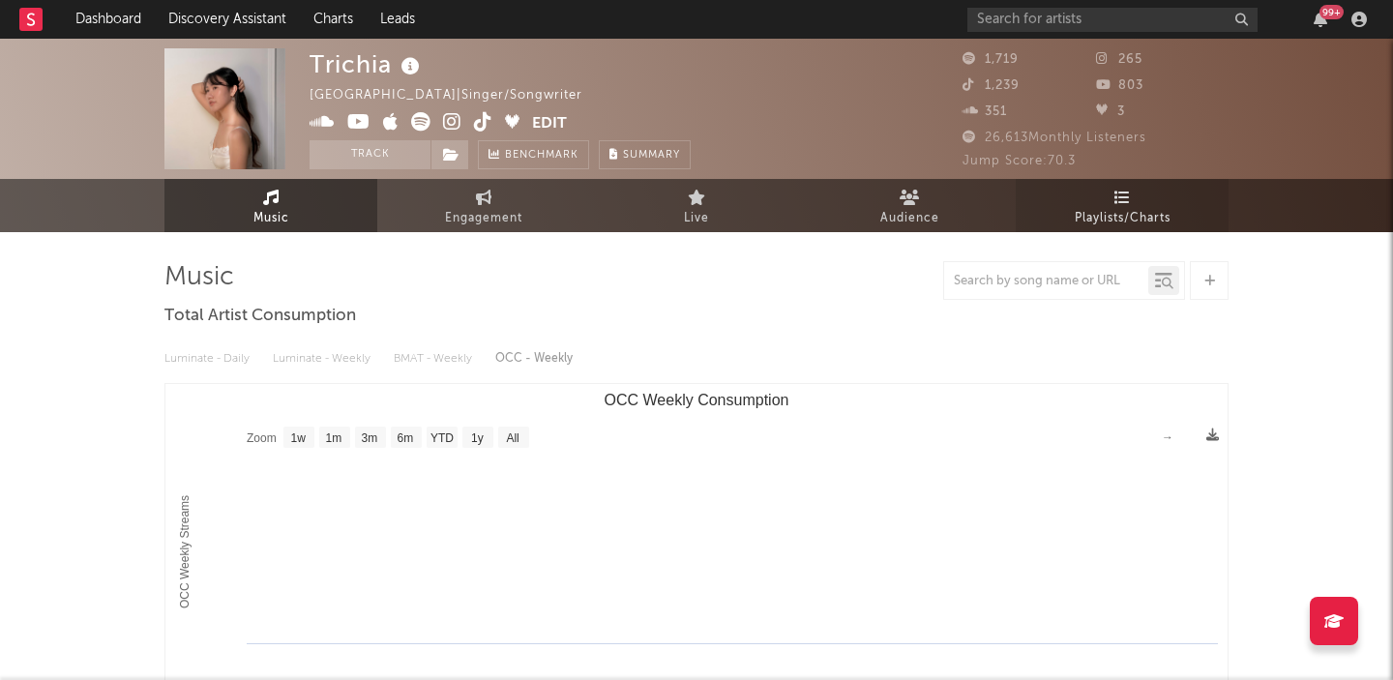
click at [1117, 195] on icon at bounding box center [1123, 197] width 16 height 15
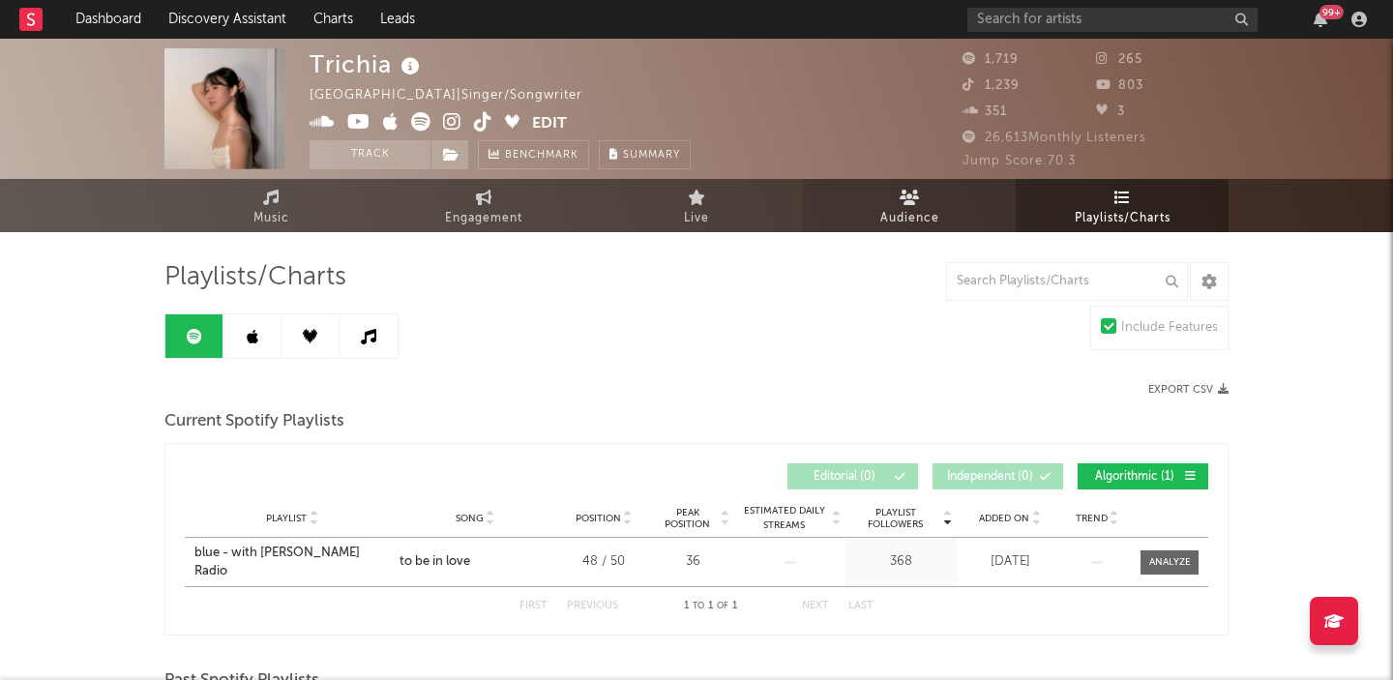
click at [913, 210] on span "Audience" at bounding box center [909, 218] width 59 height 23
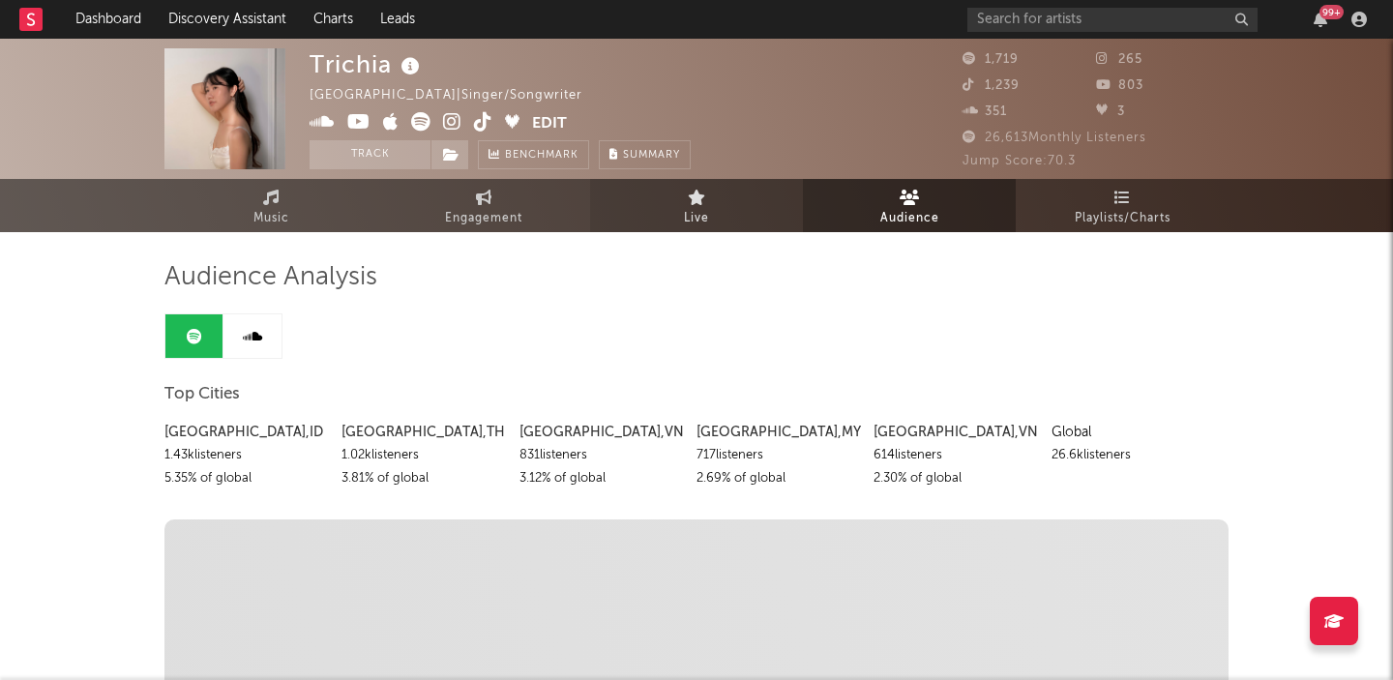
click at [690, 207] on span "Live" at bounding box center [696, 218] width 25 height 23
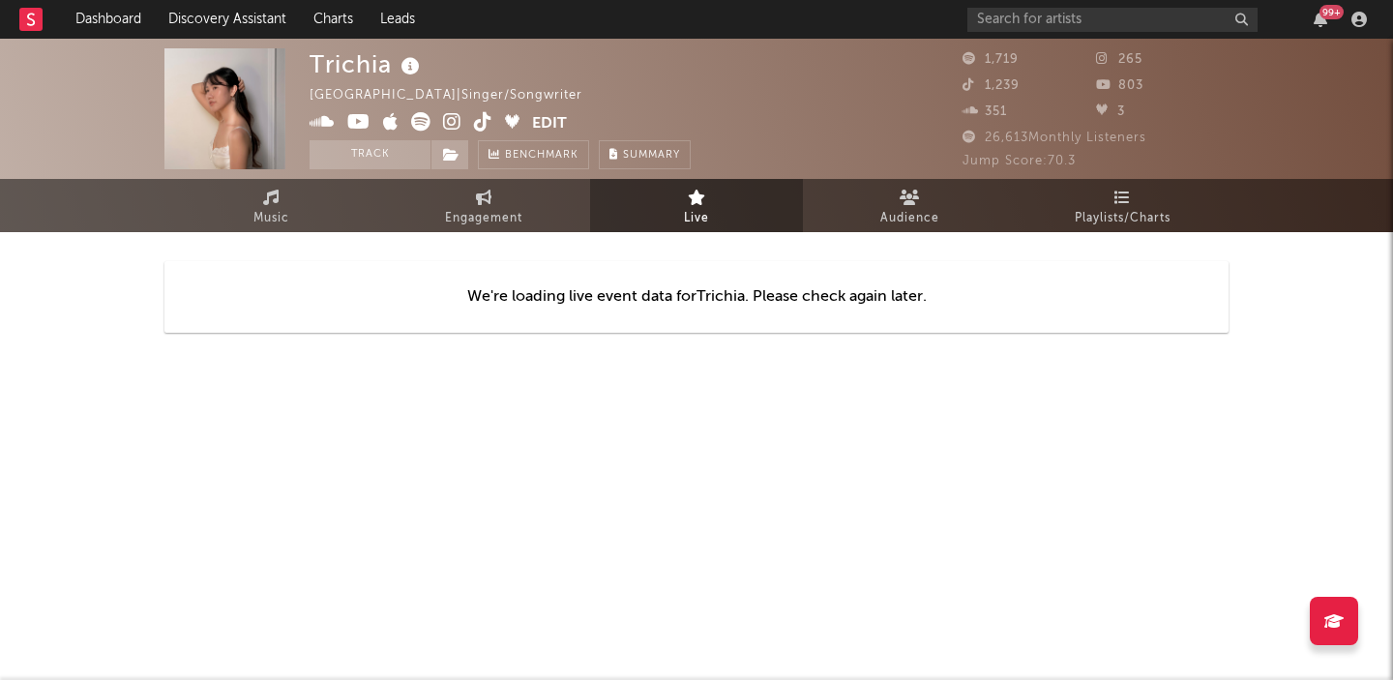
click at [512, 232] on div "We're loading live event data for Trichia . Please check again later." at bounding box center [696, 297] width 1064 height 130
click at [512, 189] on link "Engagement" at bounding box center [483, 205] width 213 height 53
select select "1w"
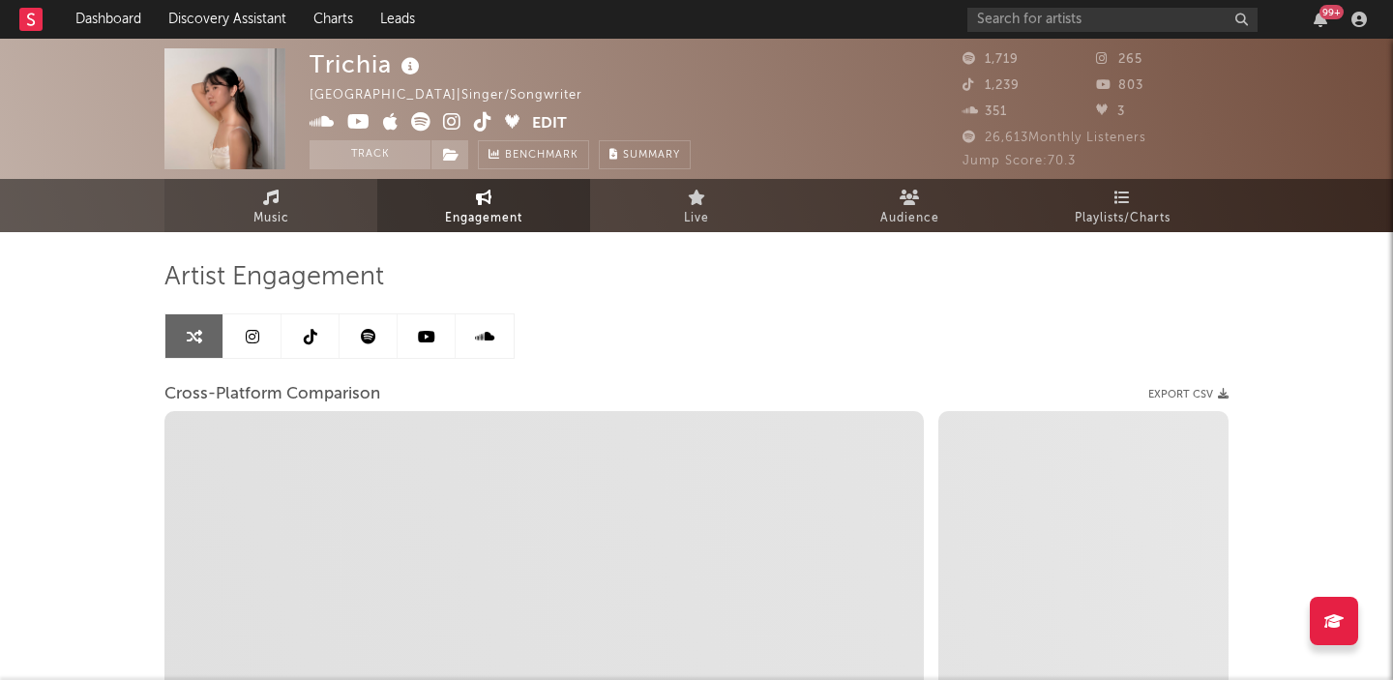
click at [298, 220] on link "Music" at bounding box center [270, 205] width 213 height 53
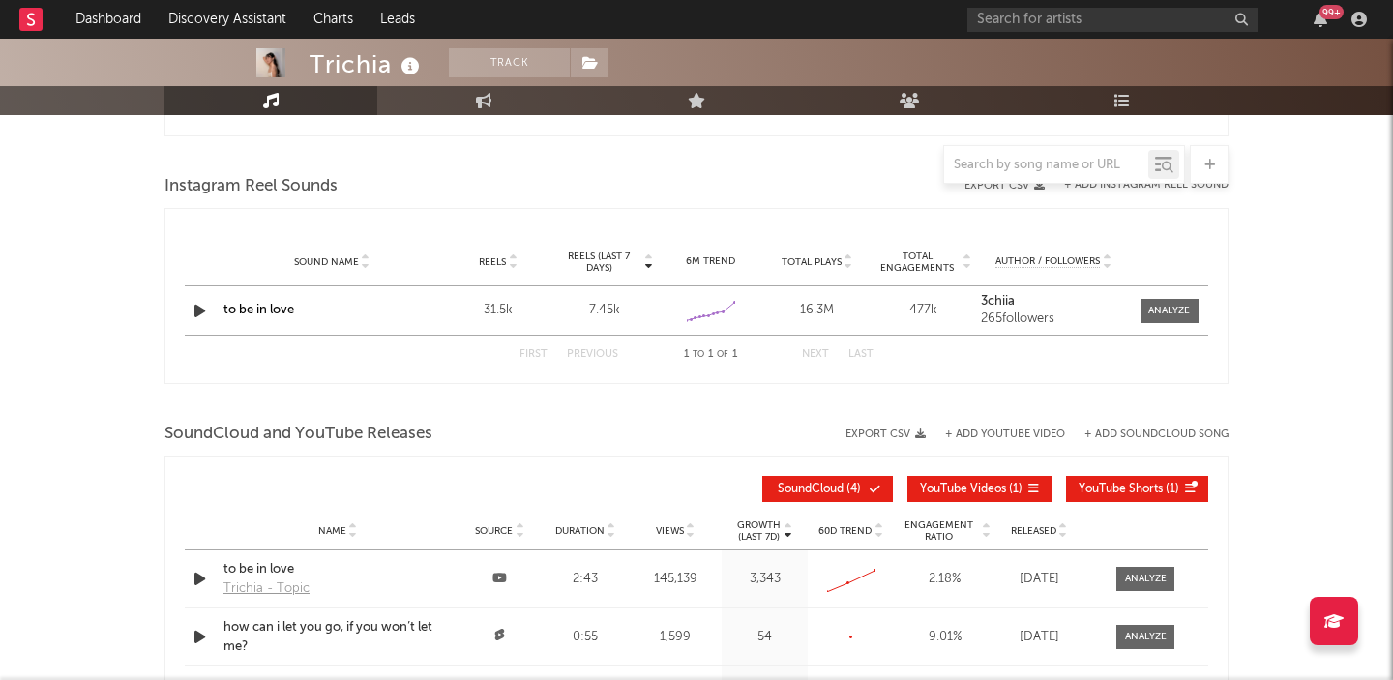
select select "1w"
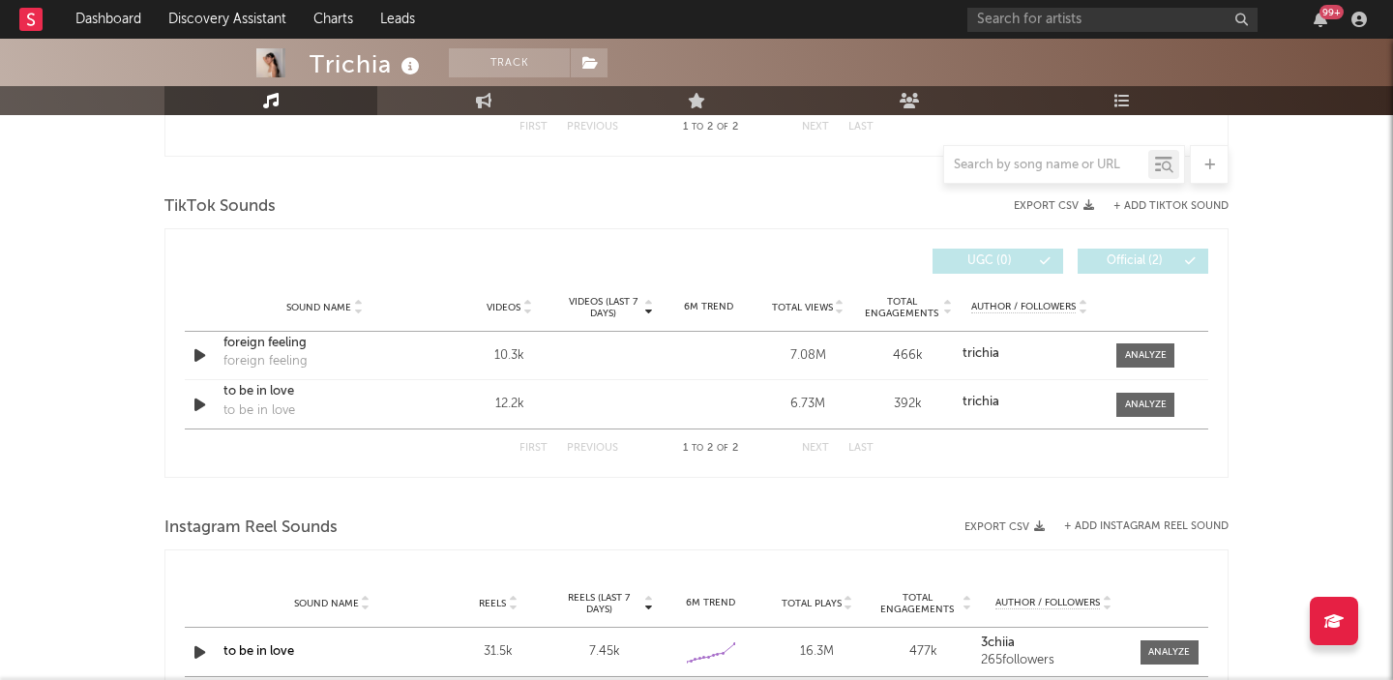
scroll to position [1043, 0]
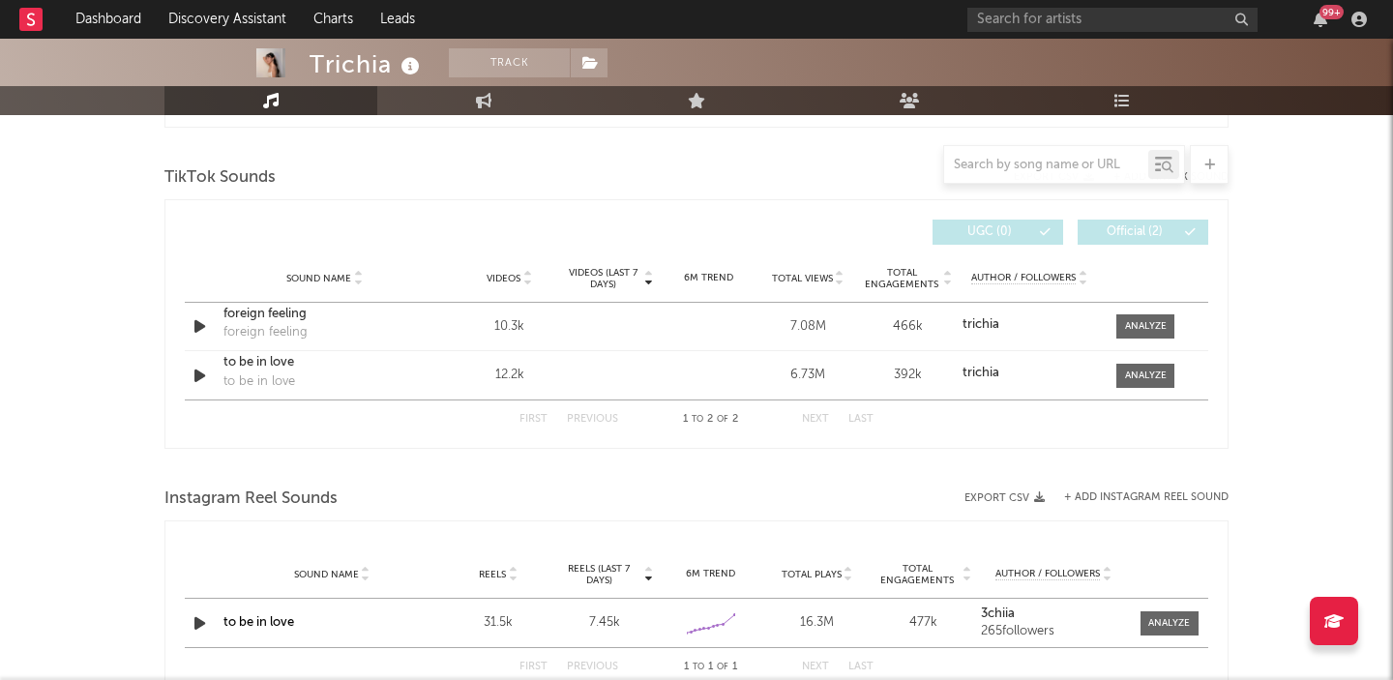
click at [403, 625] on div "to be in love" at bounding box center [332, 622] width 217 height 19
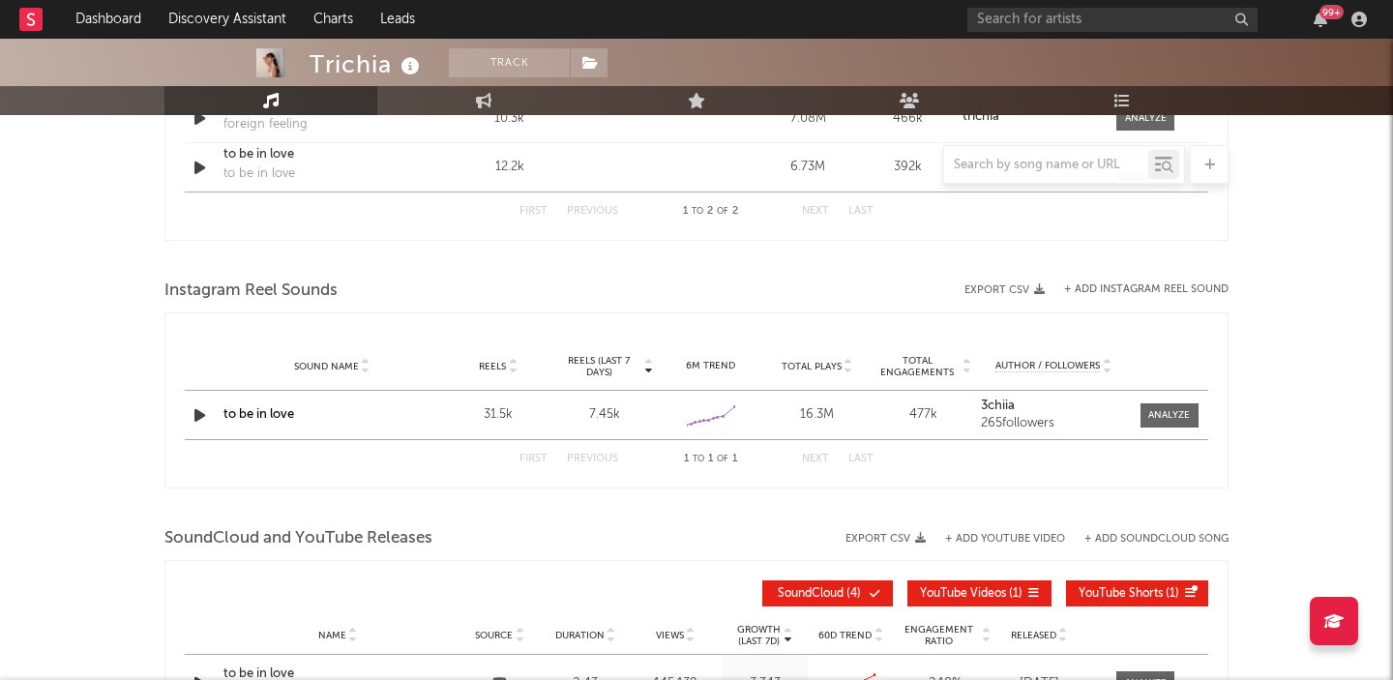
scroll to position [1273, 0]
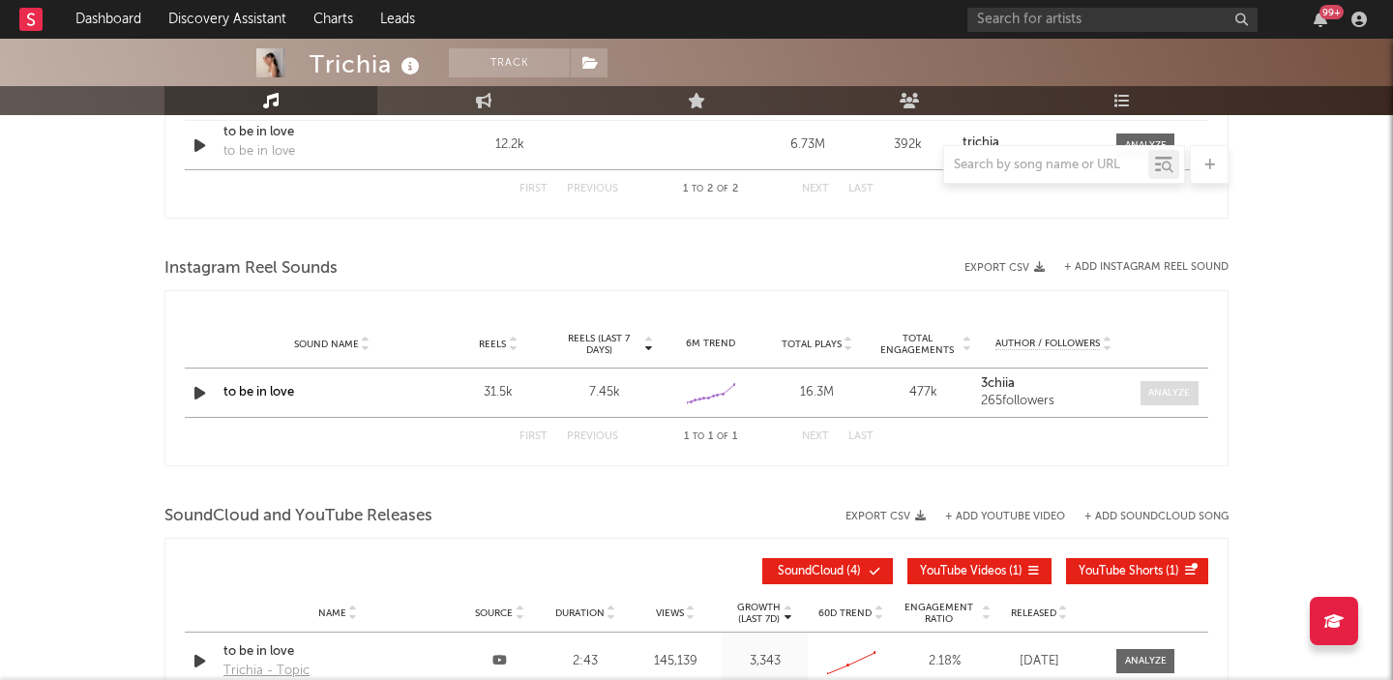
click at [1166, 389] on div at bounding box center [1169, 393] width 42 height 15
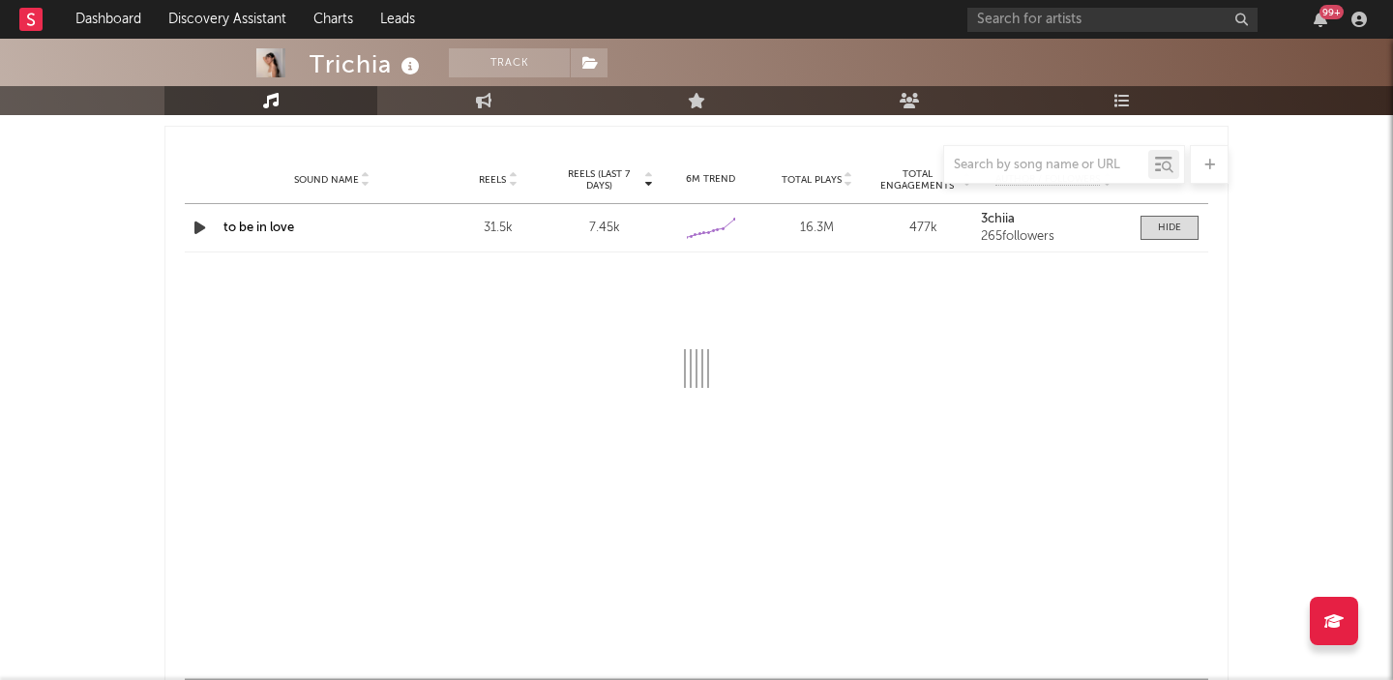
select select "6m"
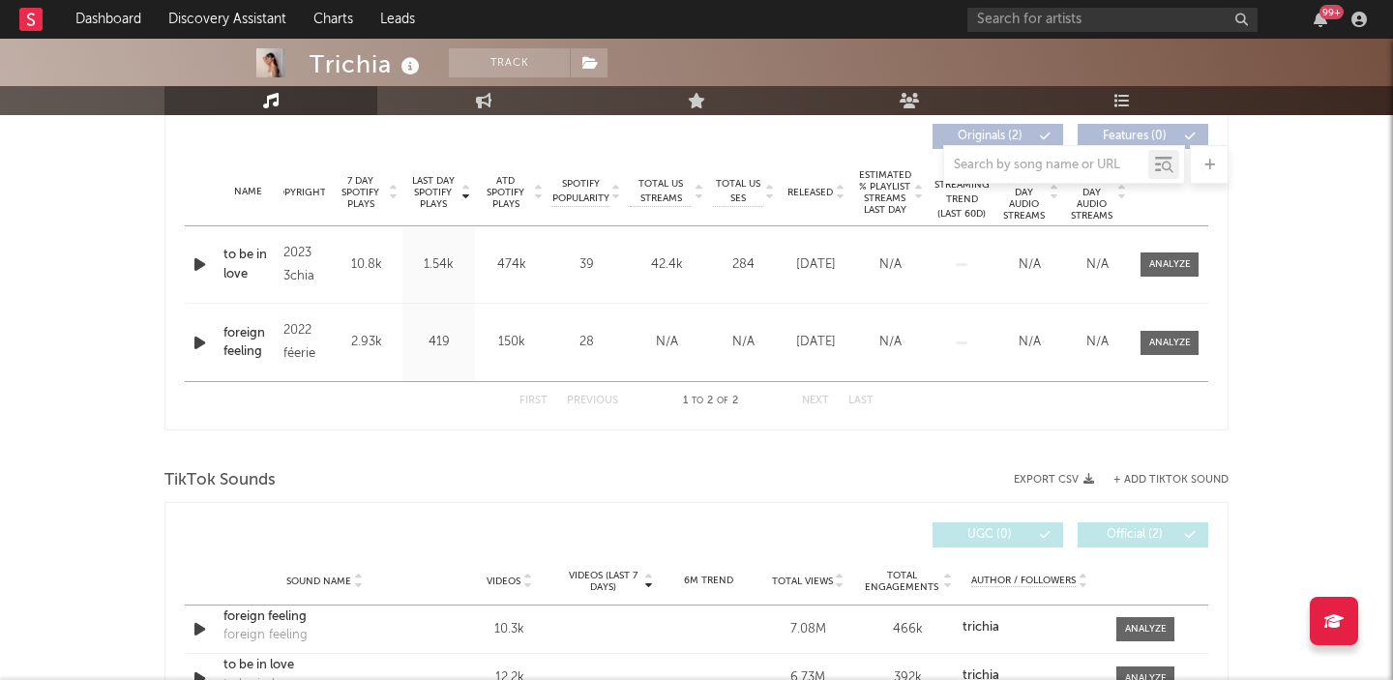
scroll to position [0, 0]
